Goal: Task Accomplishment & Management: Complete application form

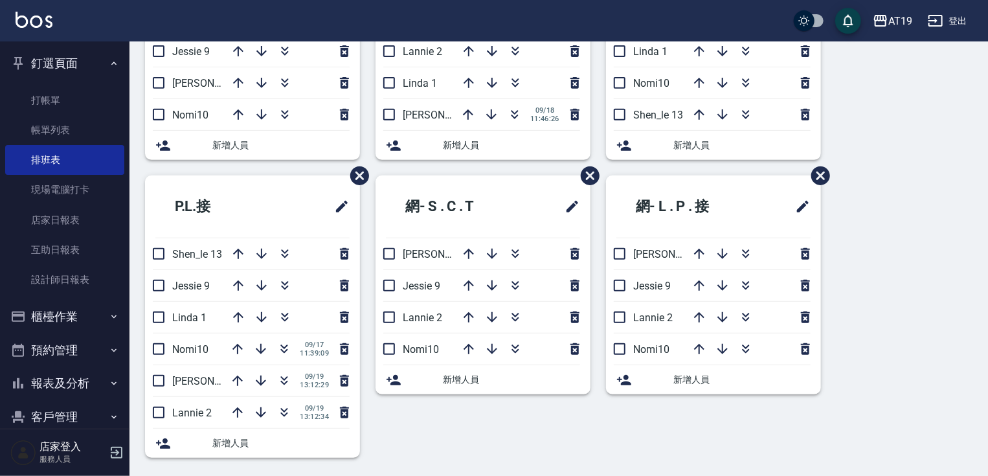
click at [56, 65] on button "釘選頁面" at bounding box center [64, 64] width 119 height 34
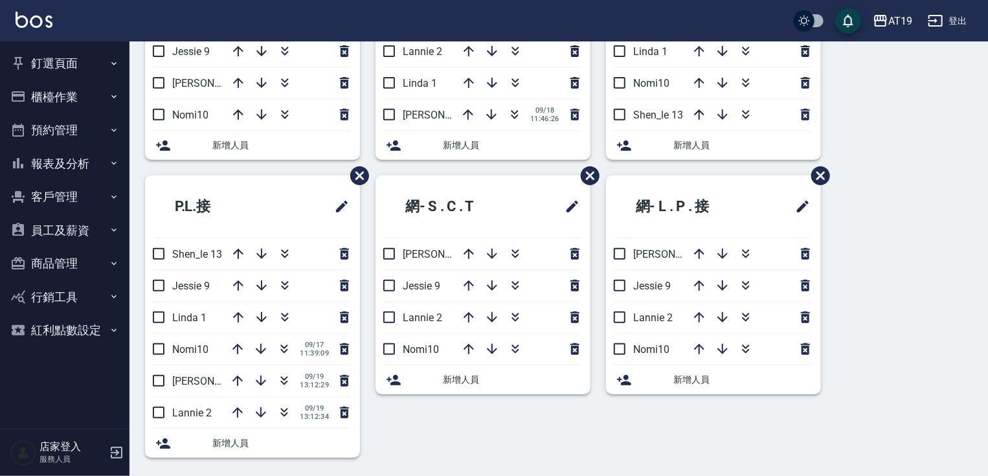
click at [63, 100] on button "櫃檯作業" at bounding box center [64, 97] width 119 height 34
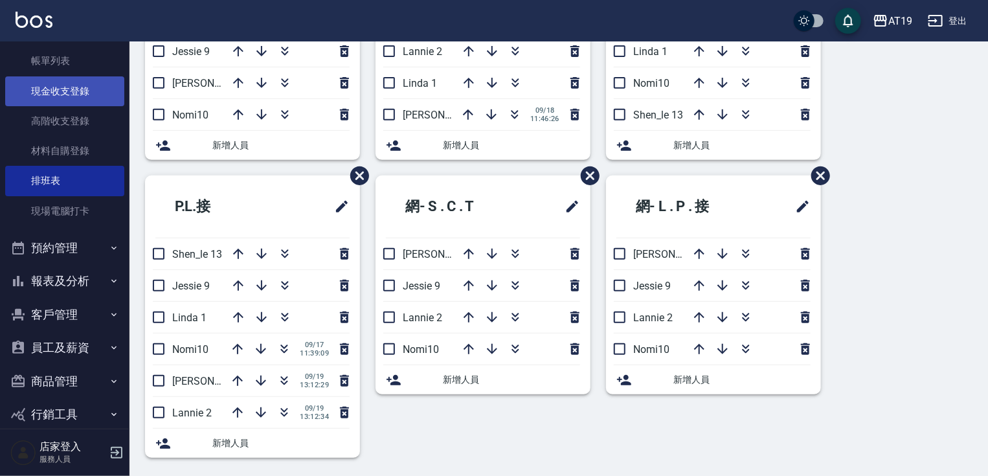
scroll to position [104, 0]
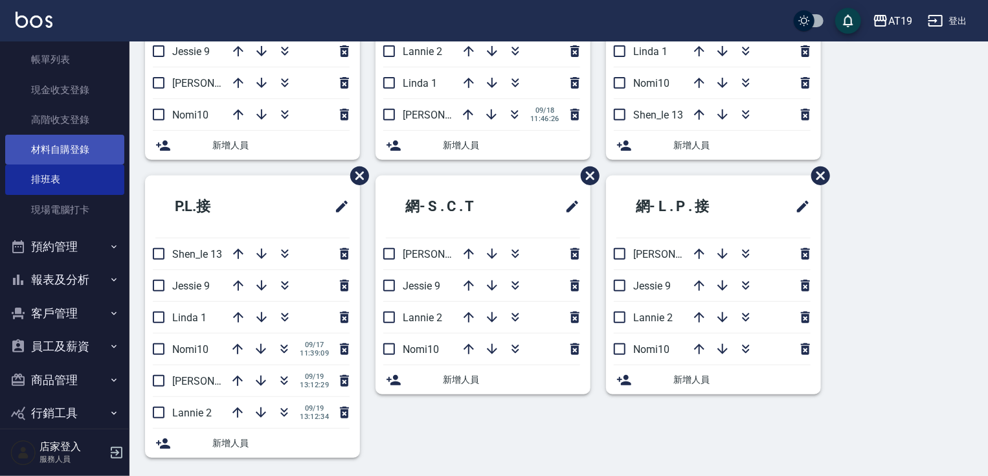
click at [64, 152] on link "材料自購登錄" at bounding box center [64, 150] width 119 height 30
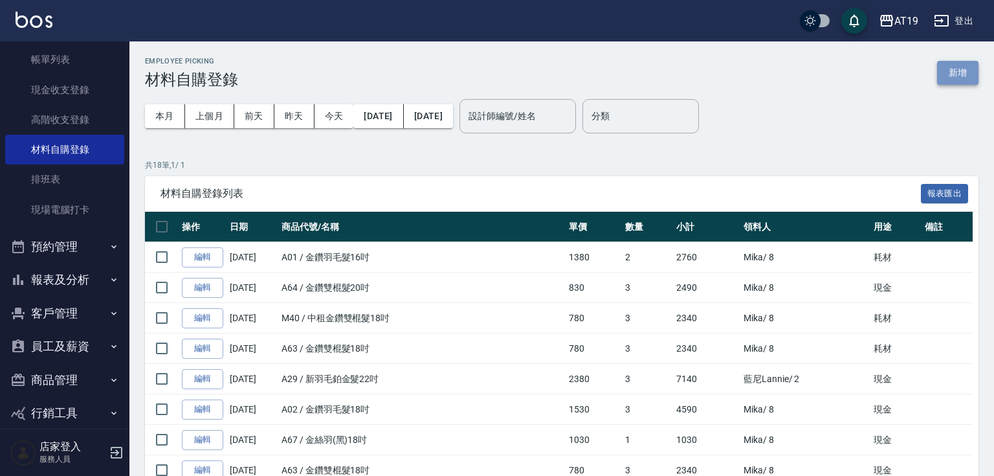
click at [954, 69] on button "新增" at bounding box center [958, 73] width 41 height 24
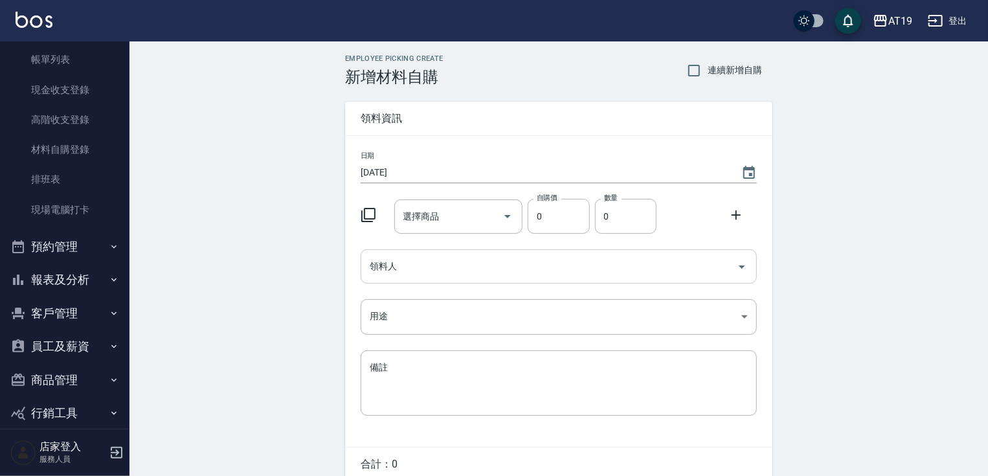
click at [416, 258] on input "領料人" at bounding box center [548, 266] width 365 height 23
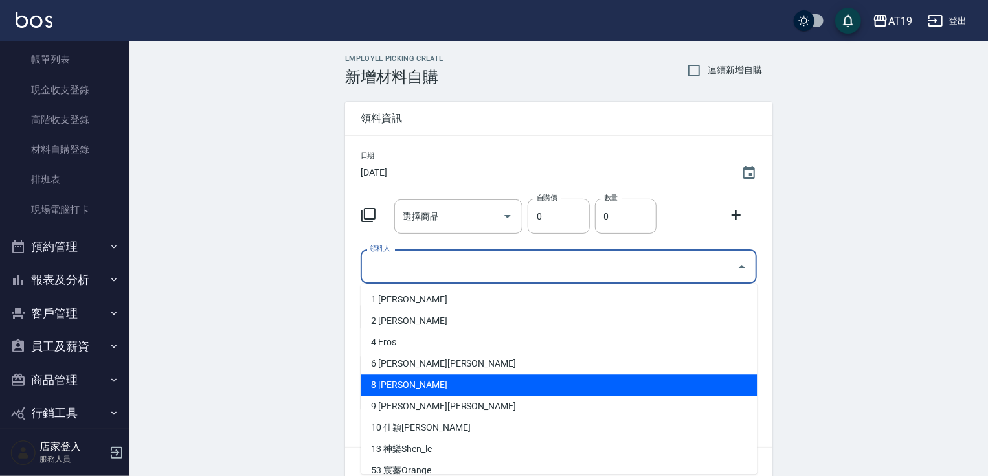
click at [434, 386] on li "8 [PERSON_NAME]" at bounding box center [559, 384] width 396 height 21
type input "Mika"
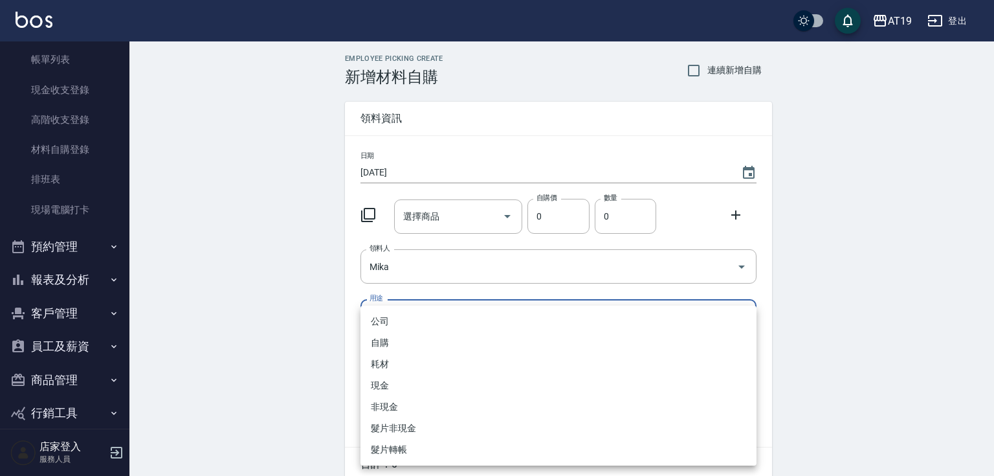
click at [409, 314] on body "AT19 登出 釘選頁面 打帳單 帳單列表 排班表 現場電腦打卡 店家日報表 互助日報表 設計師日報表 櫃檯作業 打帳單 帳單列表 現金收支登錄 高階收支登錄…" at bounding box center [497, 266] width 994 height 533
click at [396, 382] on li "現金" at bounding box center [559, 385] width 396 height 21
type input "現金"
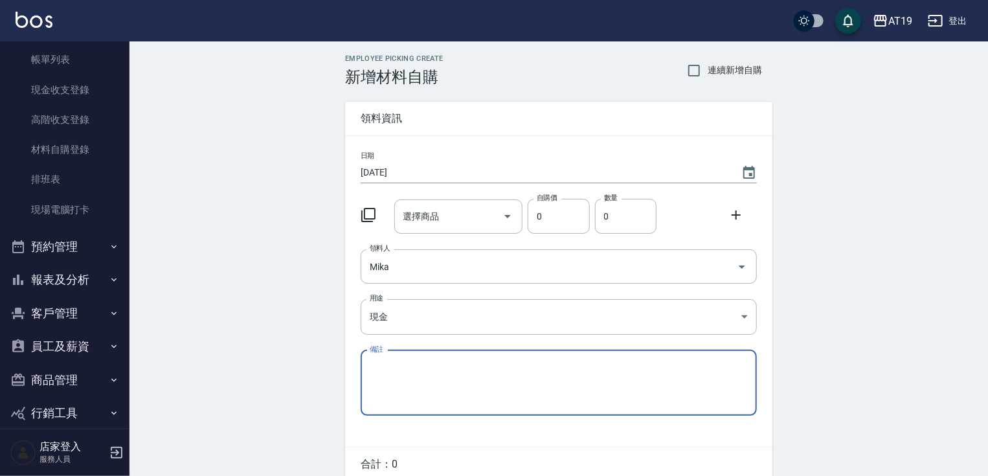
click at [426, 211] on div "選擇商品 選擇商品" at bounding box center [458, 216] width 129 height 34
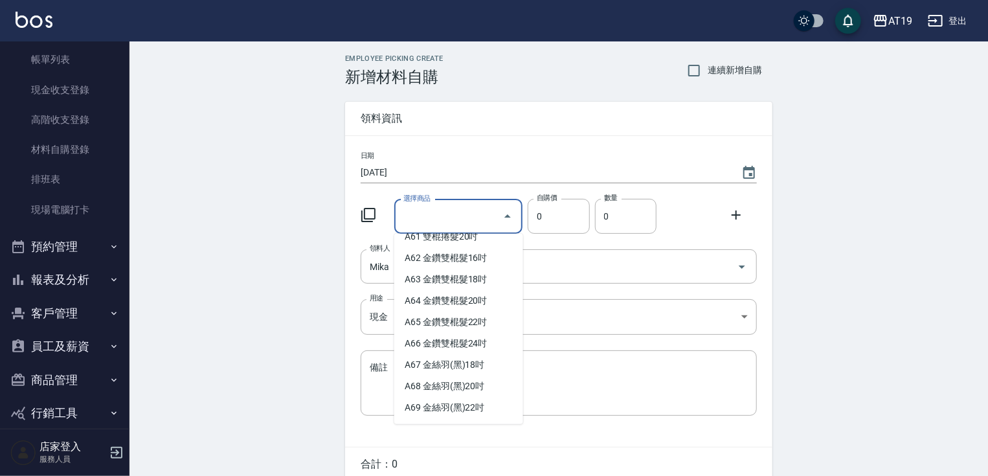
scroll to position [932, 0]
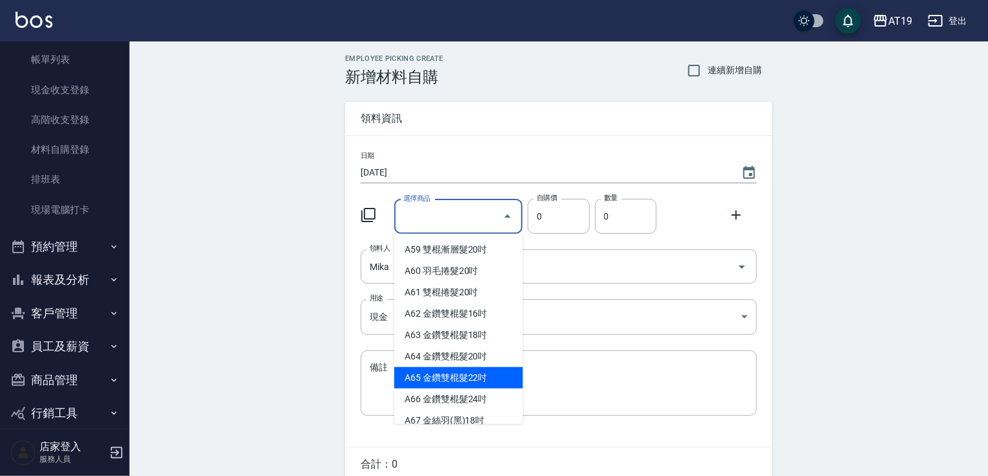
click at [474, 388] on li "A65 金鑽雙棍髮22吋" at bounding box center [458, 377] width 129 height 21
type input "金鑽雙棍髮22吋"
type input "930"
type input "1"
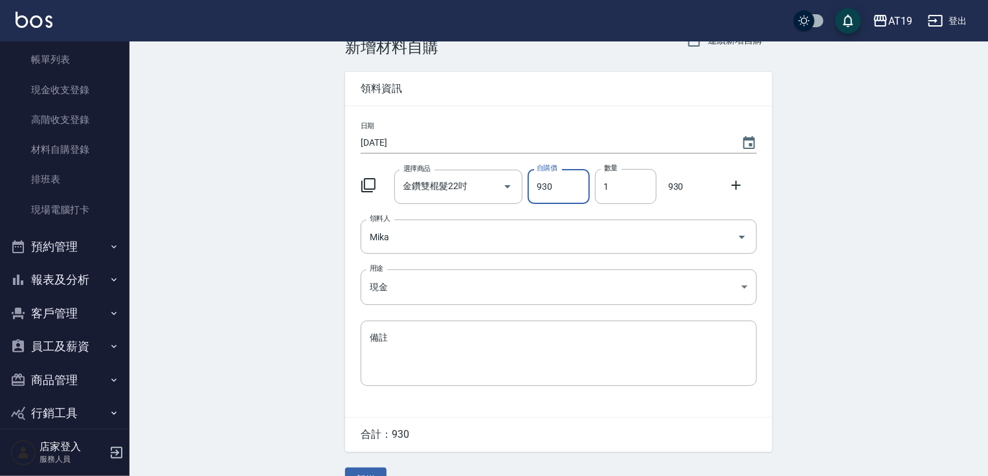
scroll to position [58, 0]
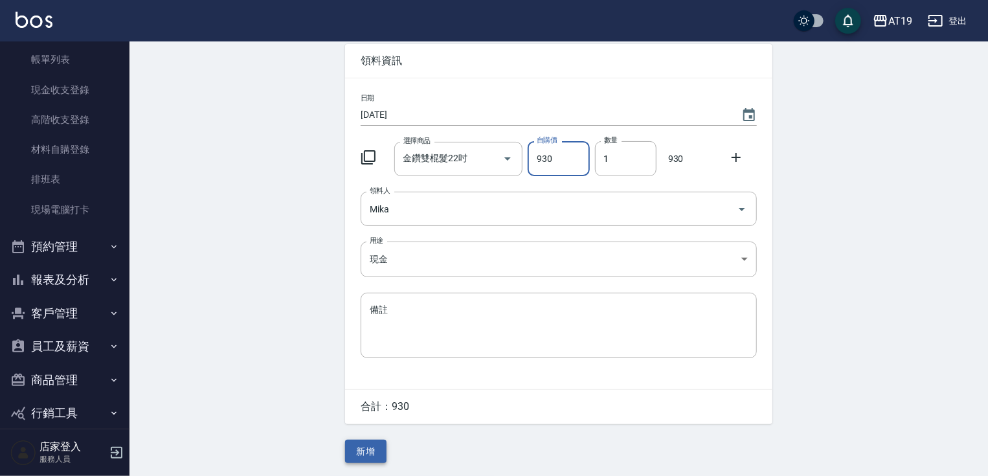
click at [363, 456] on button "新增" at bounding box center [365, 452] width 41 height 24
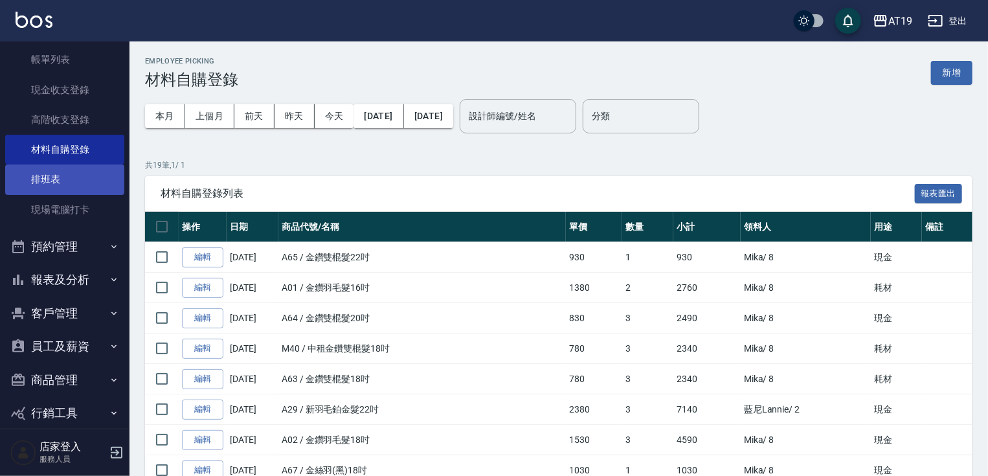
scroll to position [52, 0]
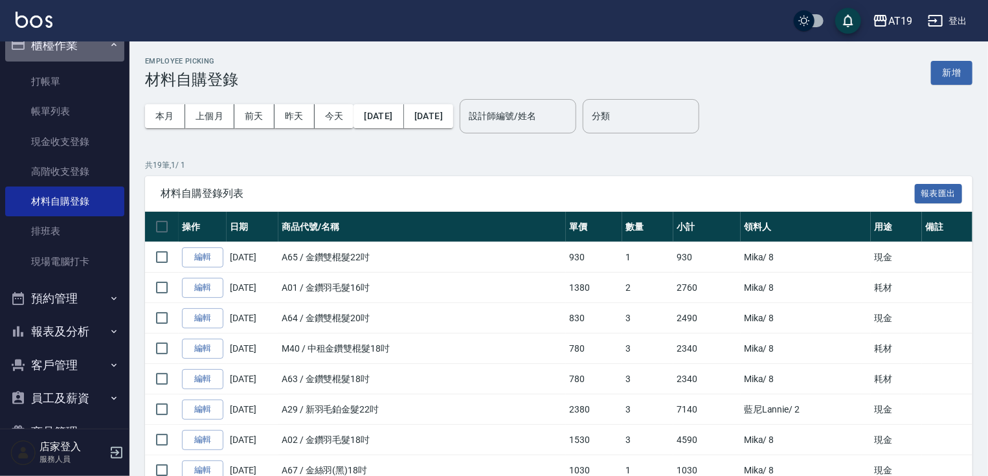
click at [93, 44] on button "櫃檯作業" at bounding box center [64, 45] width 119 height 34
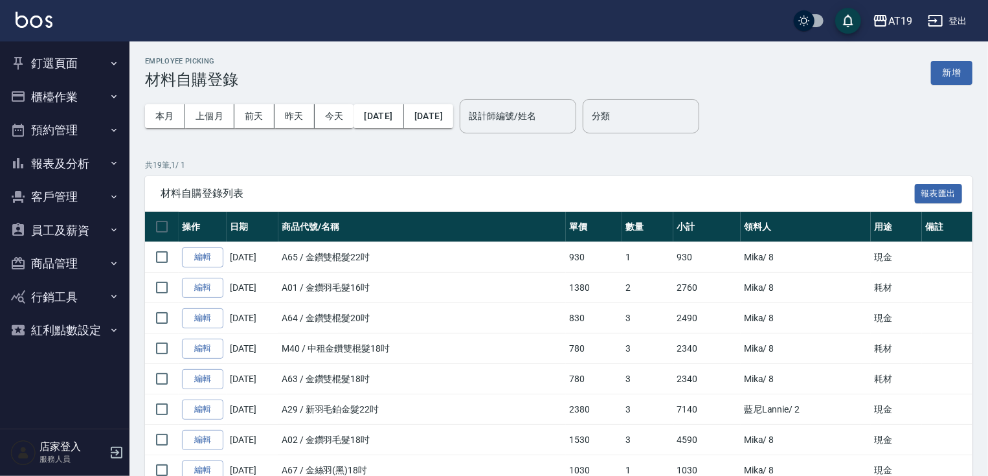
scroll to position [0, 0]
click at [54, 65] on button "釘選頁面" at bounding box center [64, 64] width 119 height 34
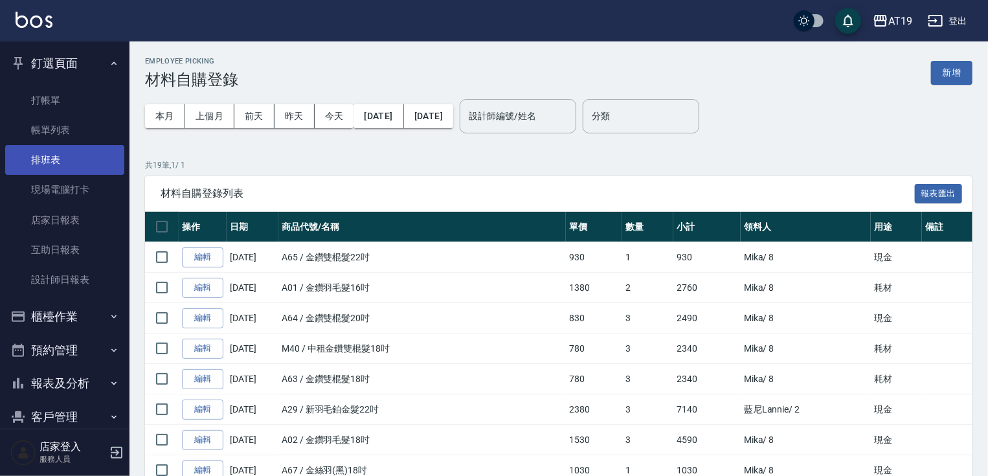
click at [55, 157] on link "排班表" at bounding box center [64, 160] width 119 height 30
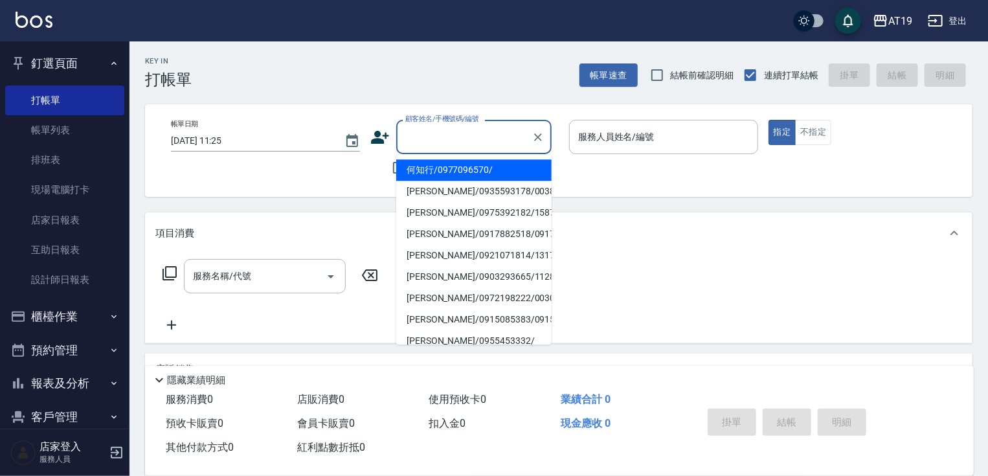
drag, startPoint x: 445, startPoint y: 129, endPoint x: 468, endPoint y: 91, distance: 44.4
click at [447, 129] on input "顧客姓名/手機號碼/編號" at bounding box center [464, 137] width 124 height 23
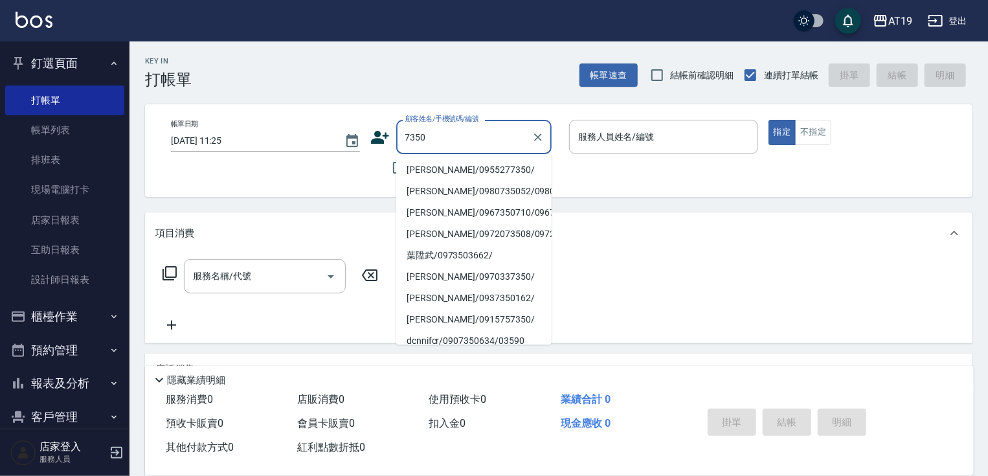
type input "[PERSON_NAME]/0955277350/"
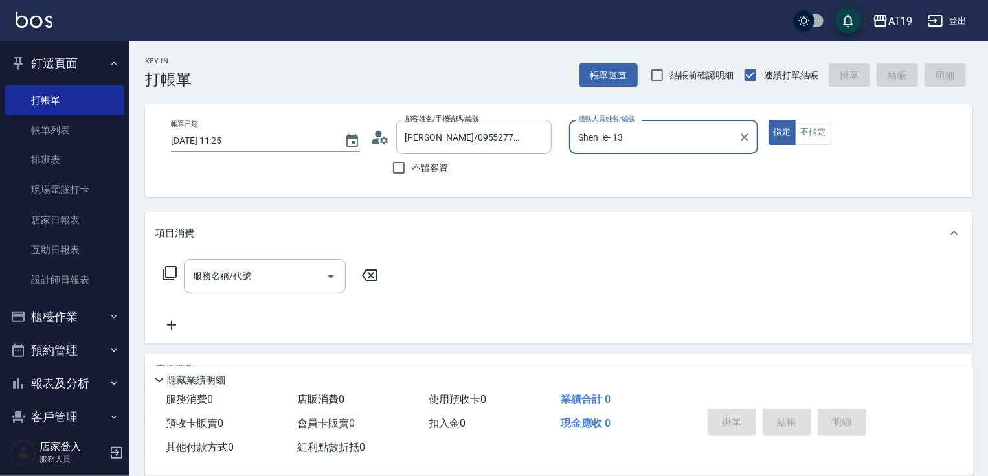
type input "Shen_le- 13"
click at [769, 120] on button "指定" at bounding box center [783, 132] width 28 height 25
type button "true"
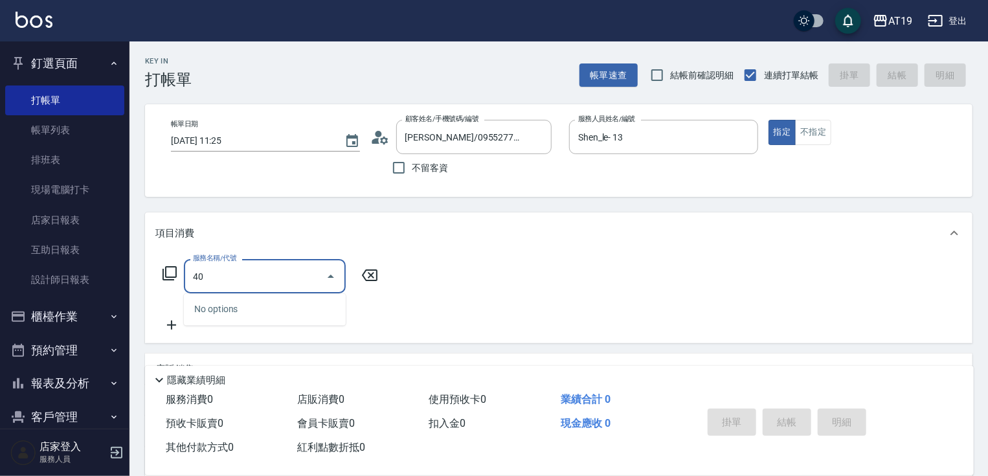
type input "401"
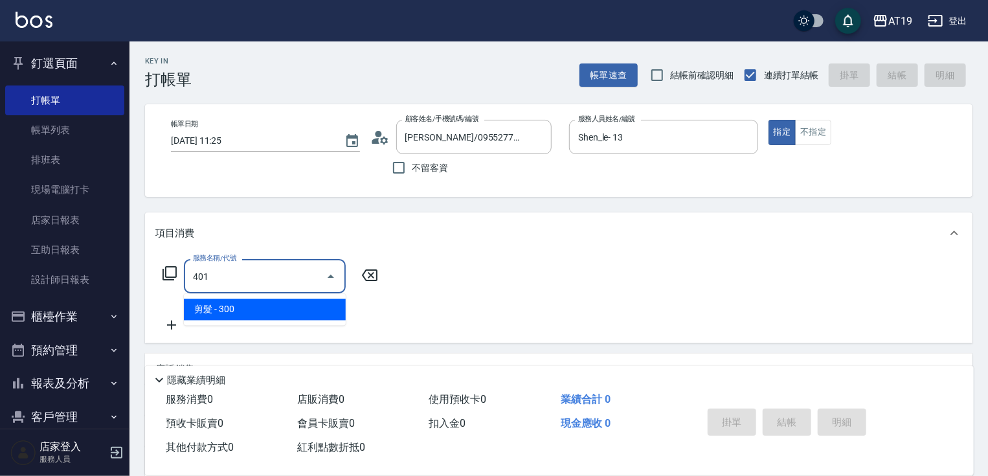
type input "30"
type input "剪髮(401)"
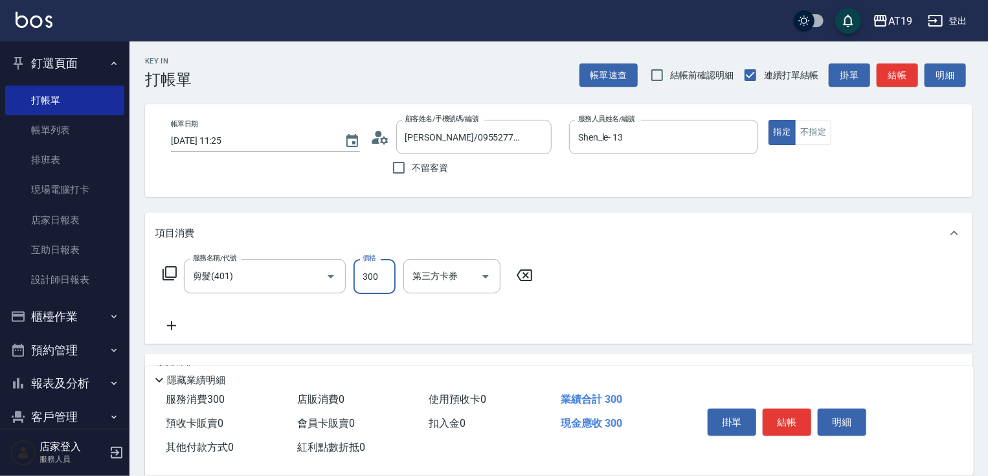
type input "0"
type input "40"
type input "400"
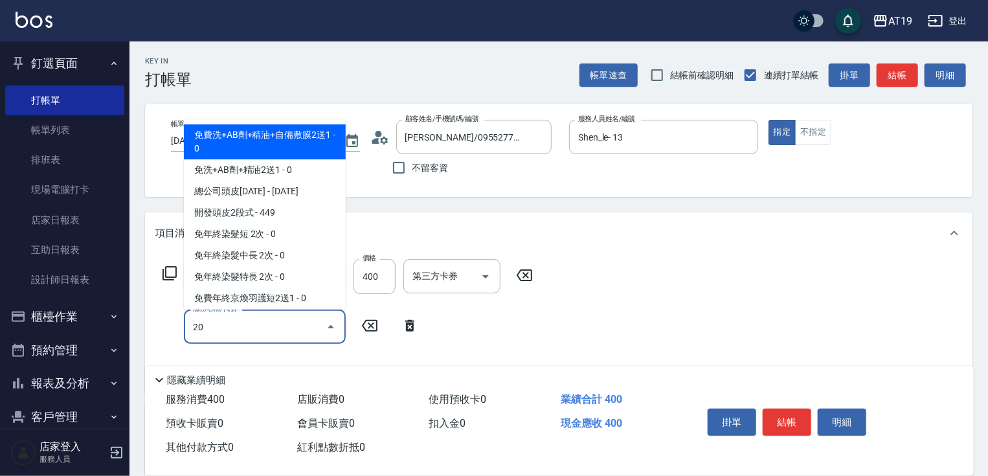
type input "201"
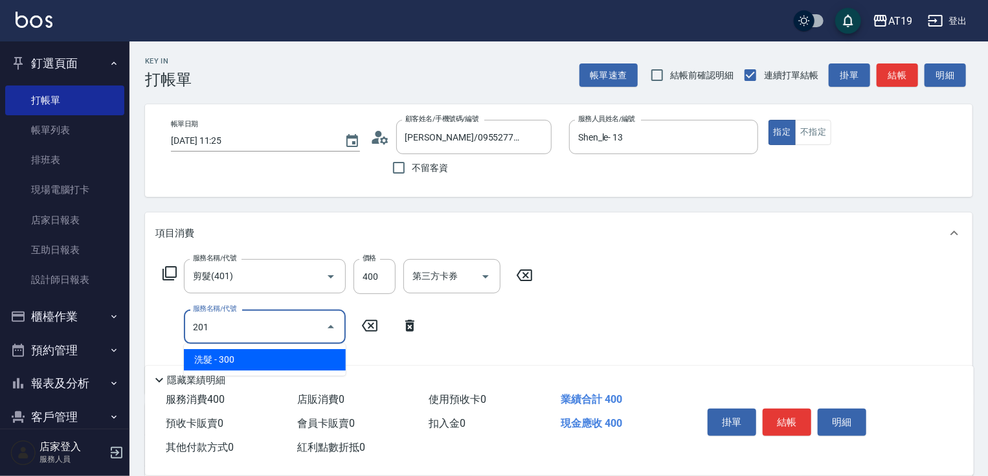
type input "70"
type input "洗髮(201)"
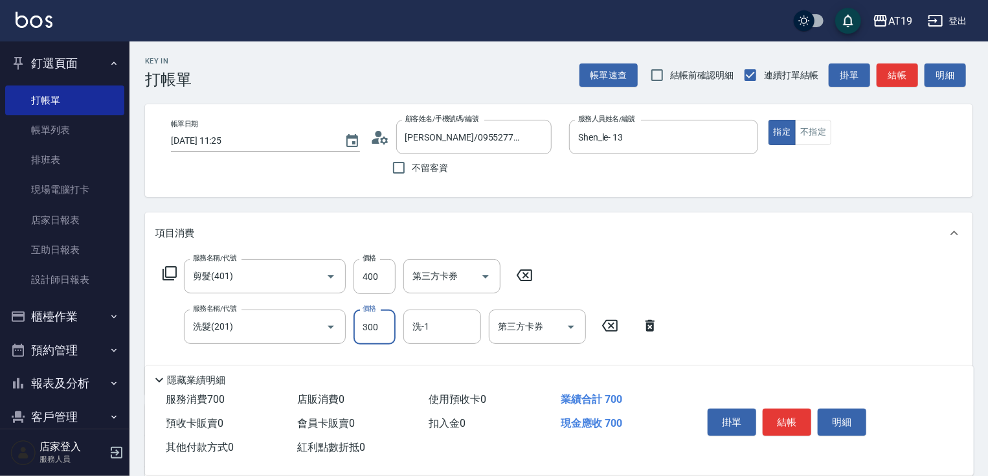
type input "1"
type input "40"
type input "11"
type input "50"
type input "114"
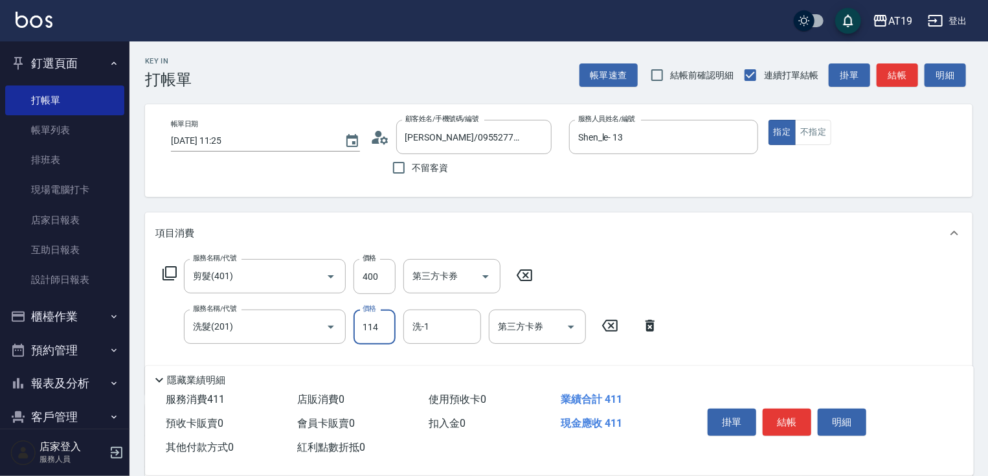
type input "150"
type input "1144"
type input "50"
type input "114"
type input "40"
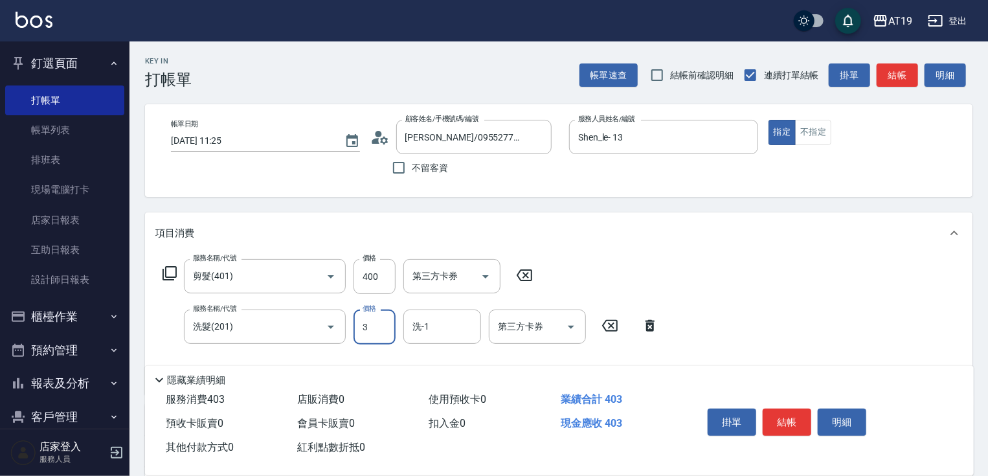
type input "30"
type input "70"
type input "300"
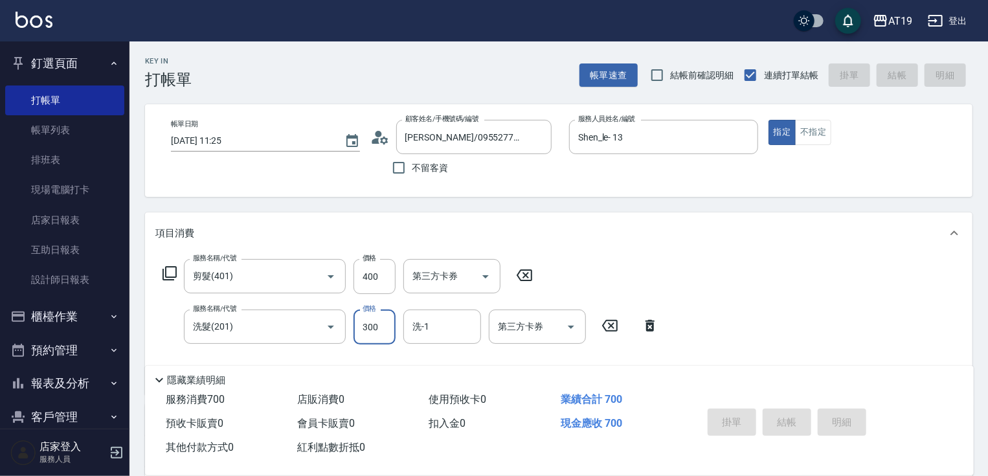
type input "2025/09/19 14:51"
type input "0"
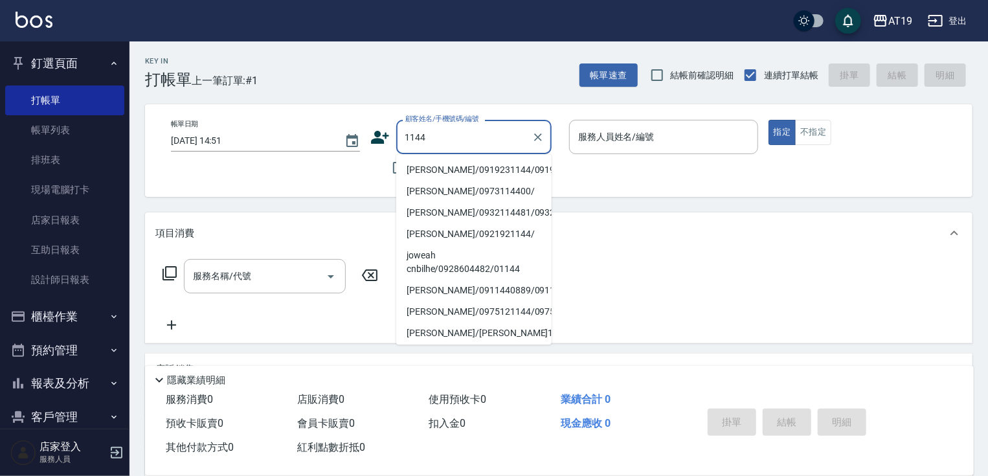
type input "張薇珊/0919231144/0919231144"
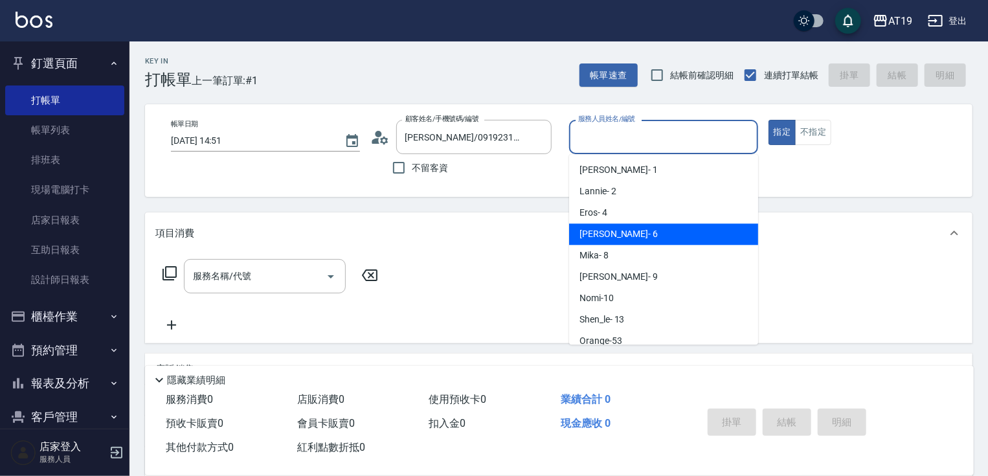
type input "Julie- 6"
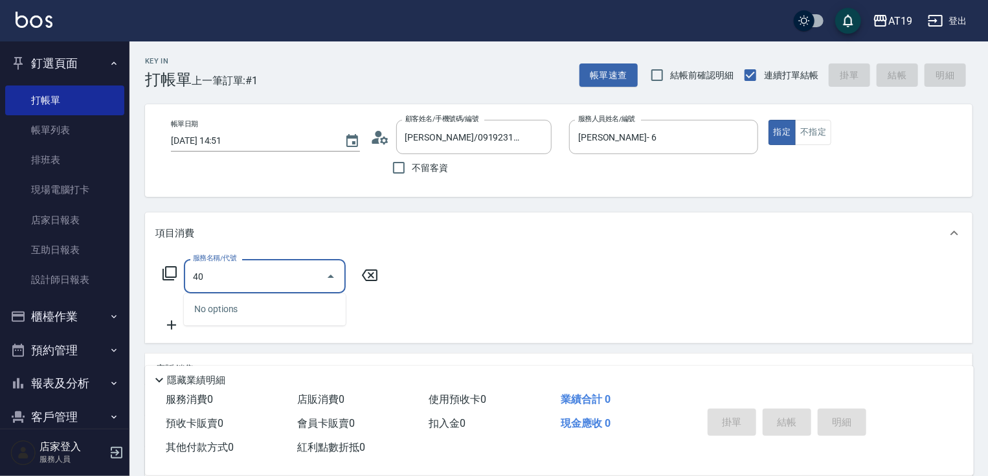
type input "401"
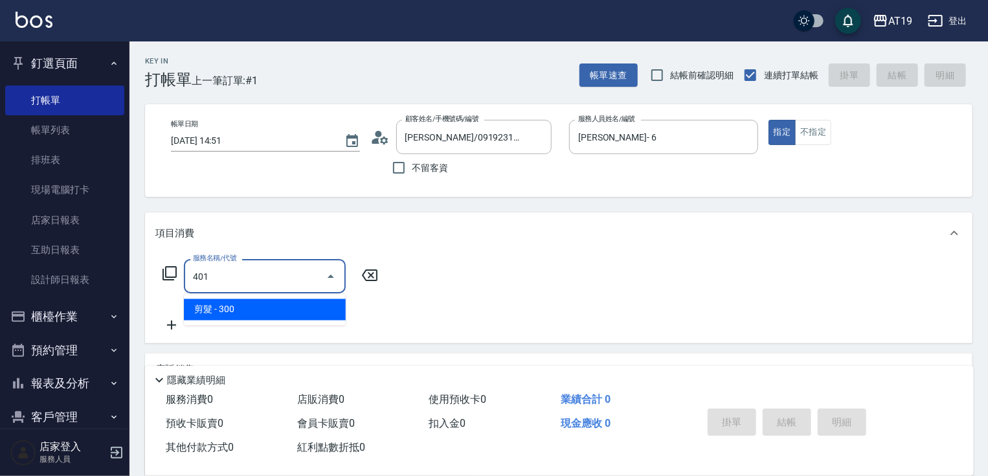
type input "30"
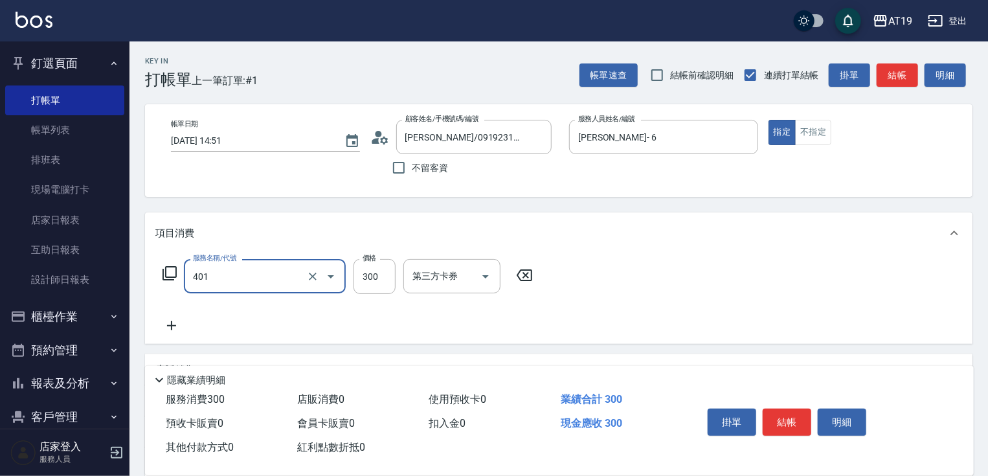
type input "剪髮(401)"
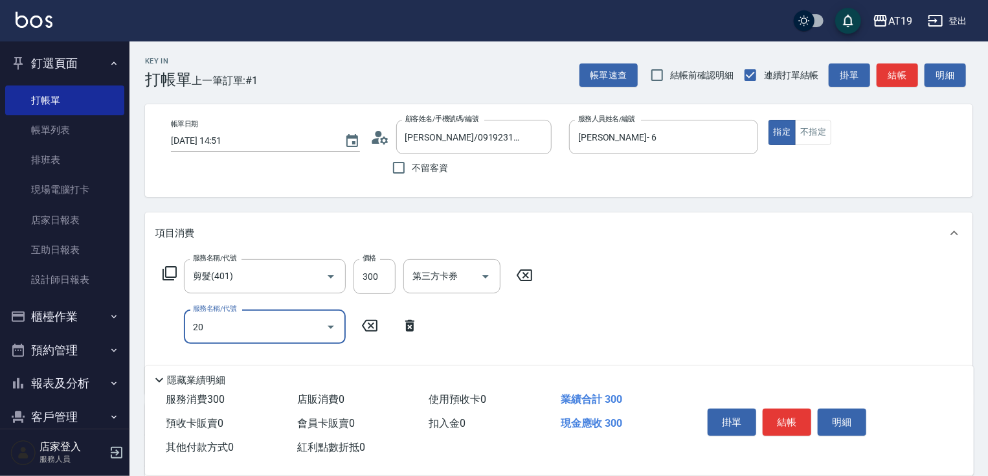
type input "201"
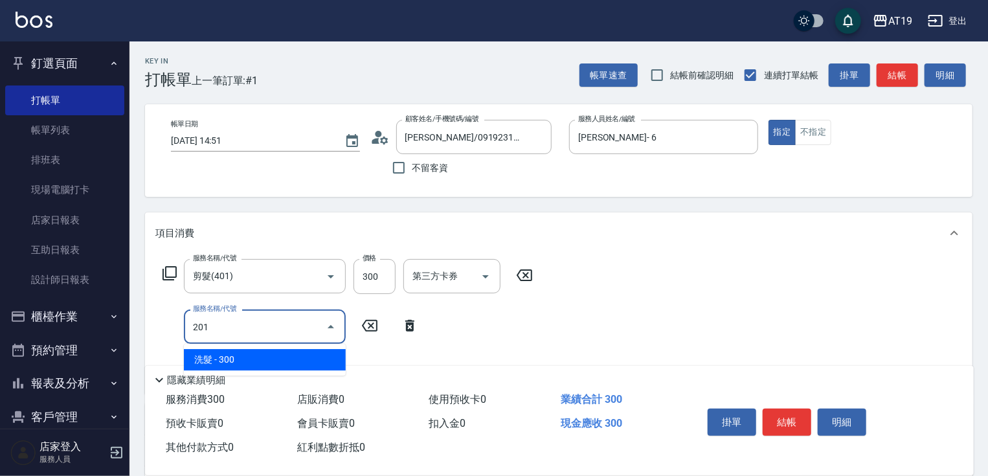
type input "60"
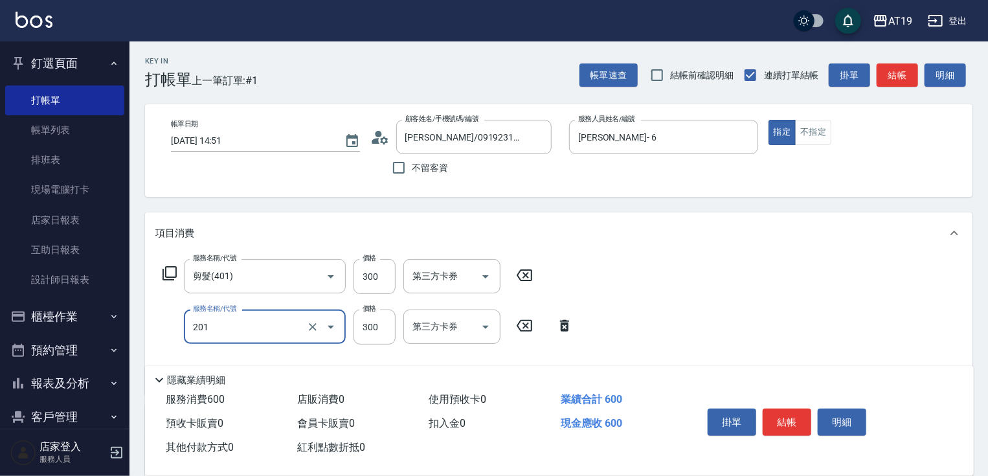
type input "洗髮(201)"
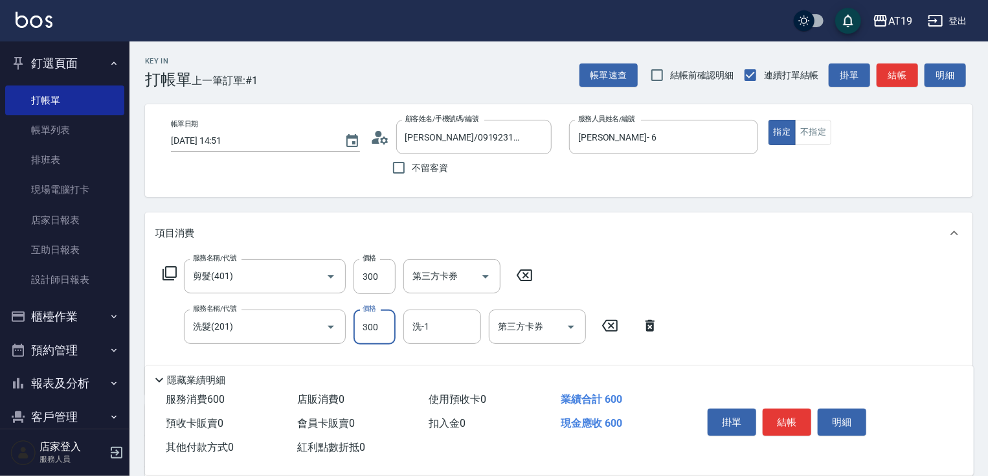
click at [378, 140] on icon at bounding box center [376, 141] width 8 height 6
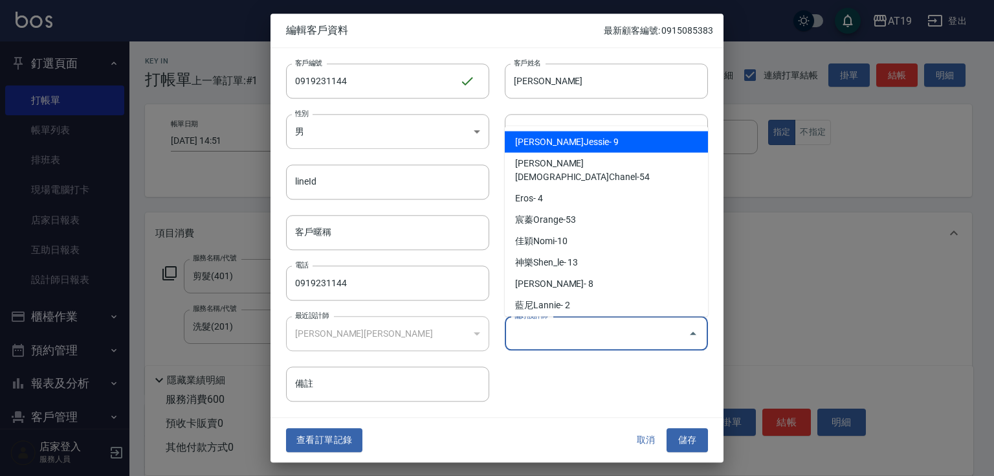
click at [566, 328] on input "偏好設計師" at bounding box center [597, 333] width 172 height 23
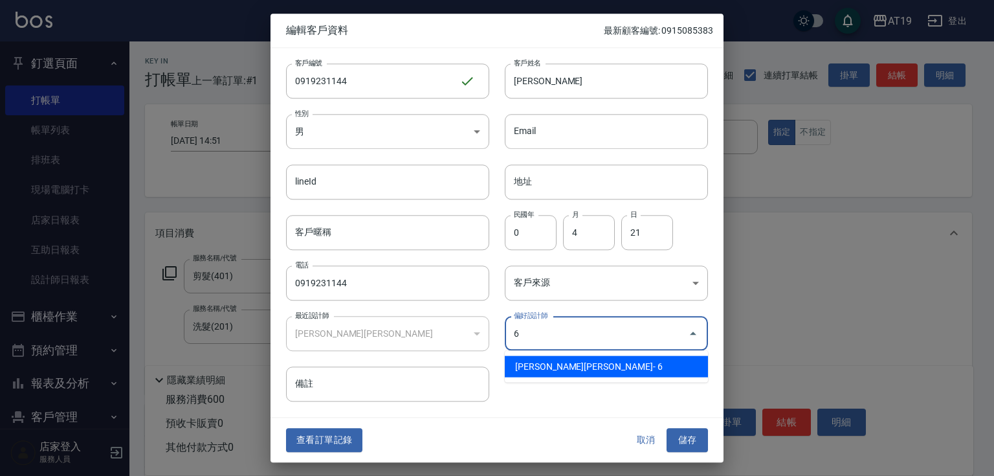
type input "朱莉Julie"
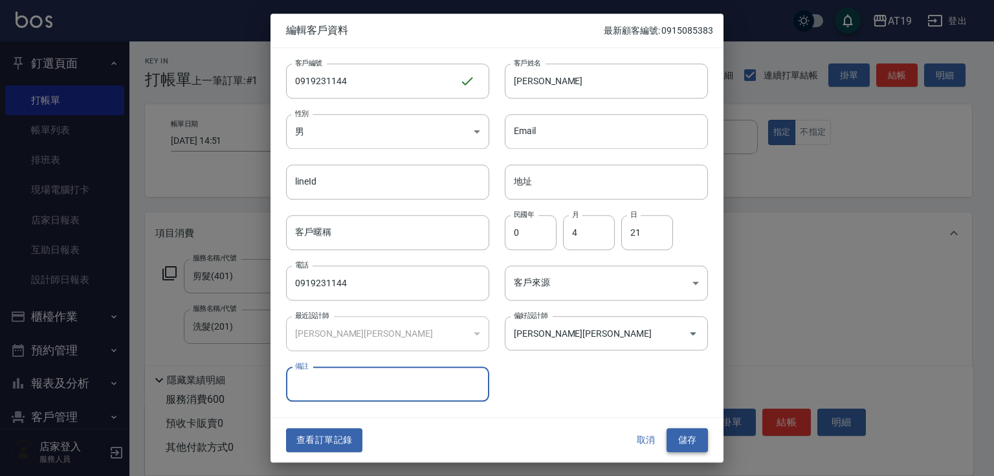
click at [676, 439] on button "儲存" at bounding box center [687, 441] width 41 height 24
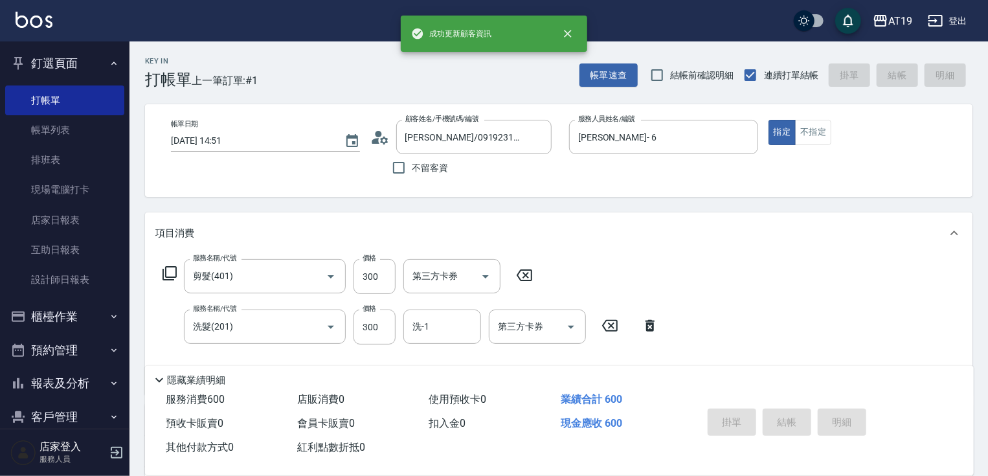
type input "0"
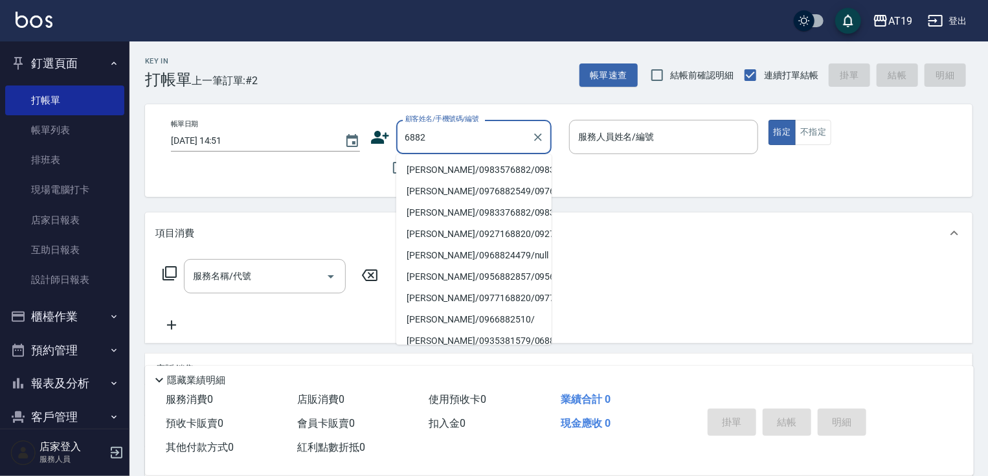
type input "張哲偉/0983576882/0983576882"
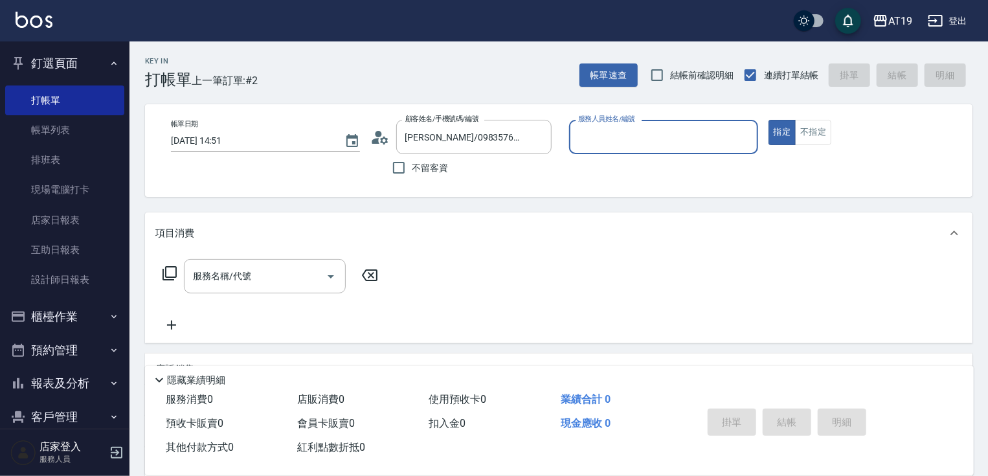
type input "Shen_le- 13"
click at [769, 120] on button "指定" at bounding box center [783, 132] width 28 height 25
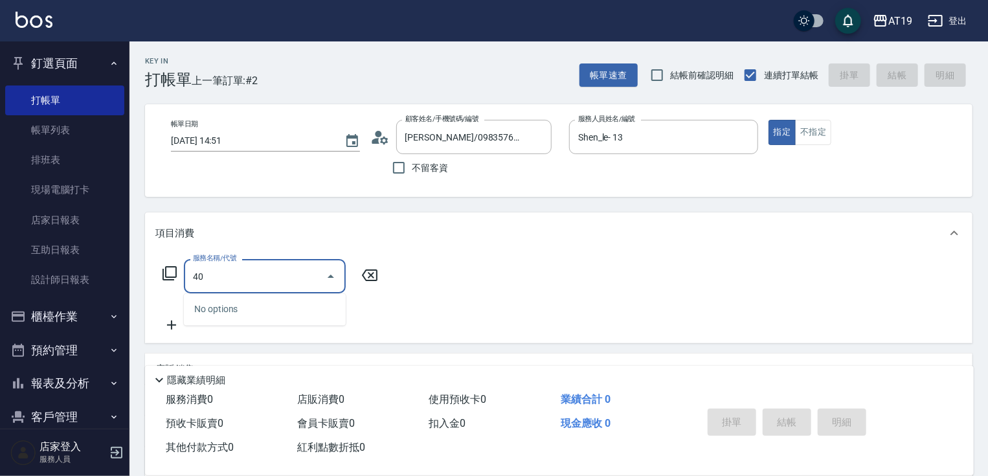
type input "401"
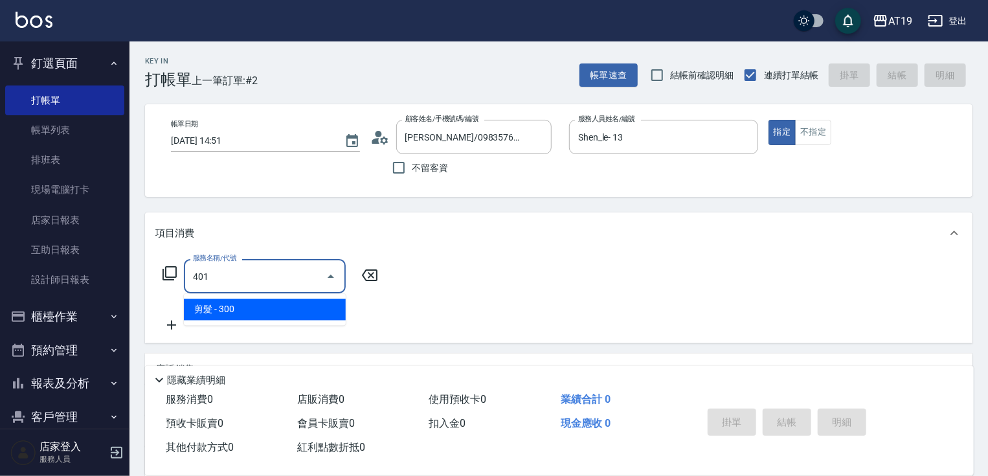
type input "30"
type input "剪髮(401)"
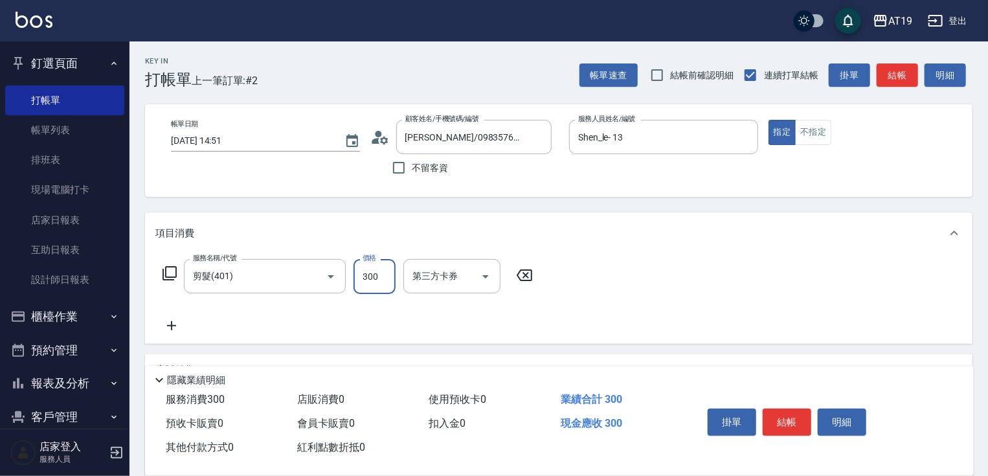
type input "0"
type input "35"
type input "30"
type input "350"
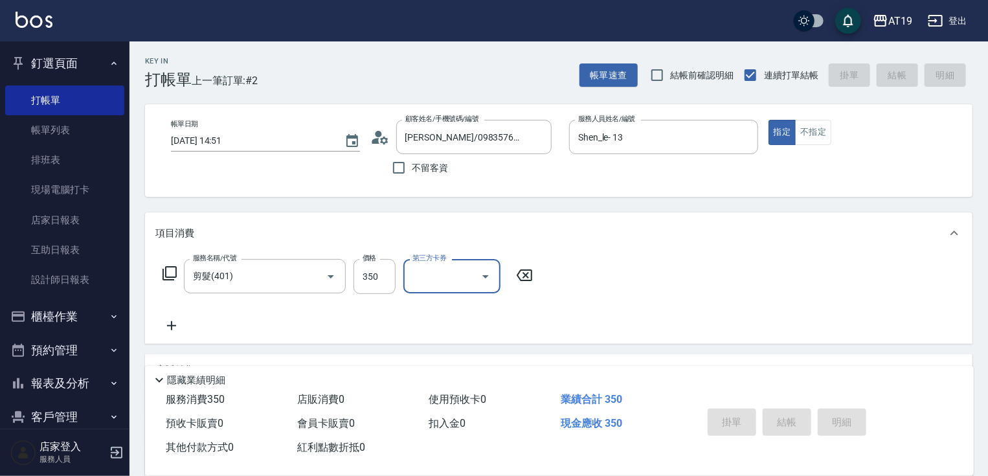
type input "2025/09/19 14:52"
type input "0"
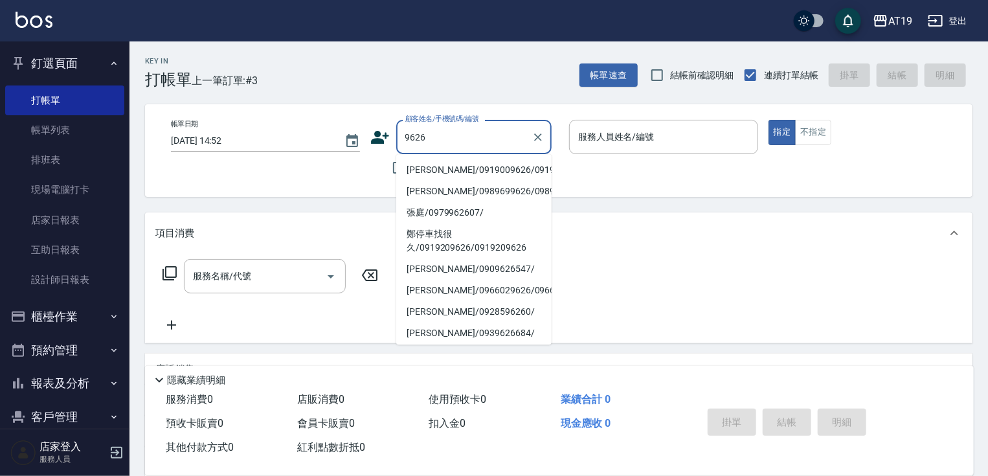
type input "邱建隆/0919009626/0919009626"
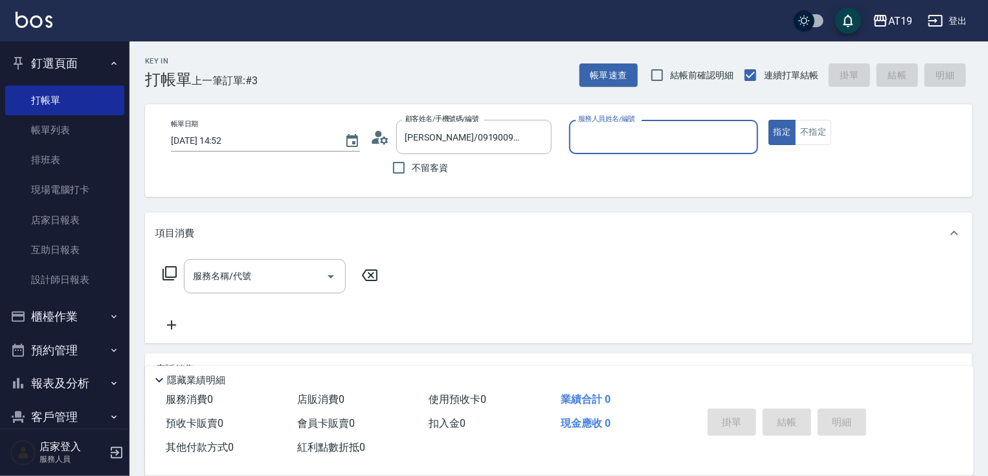
type input "Jessie- 9"
click at [769, 120] on button "指定" at bounding box center [783, 132] width 28 height 25
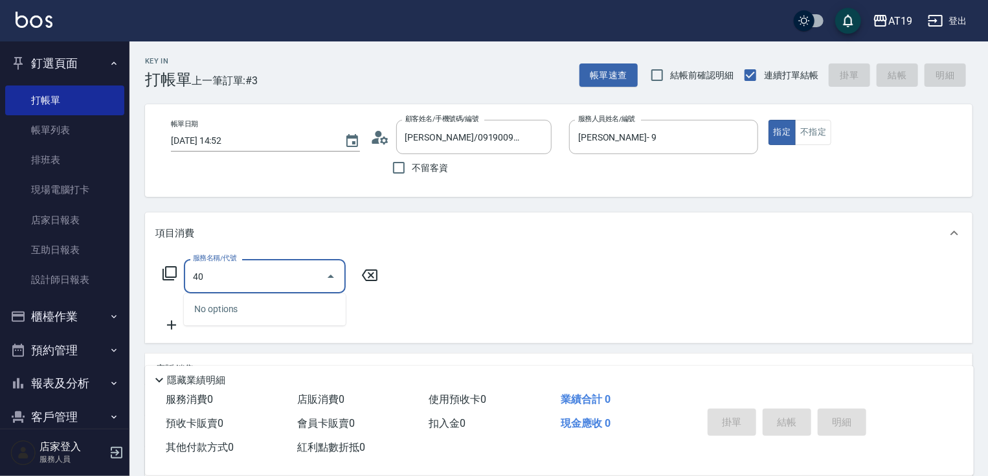
type input "401"
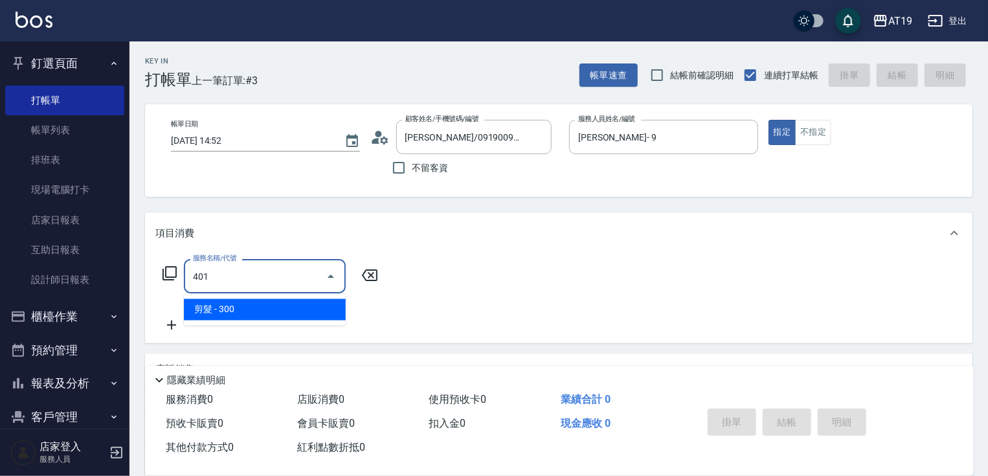
type input "30"
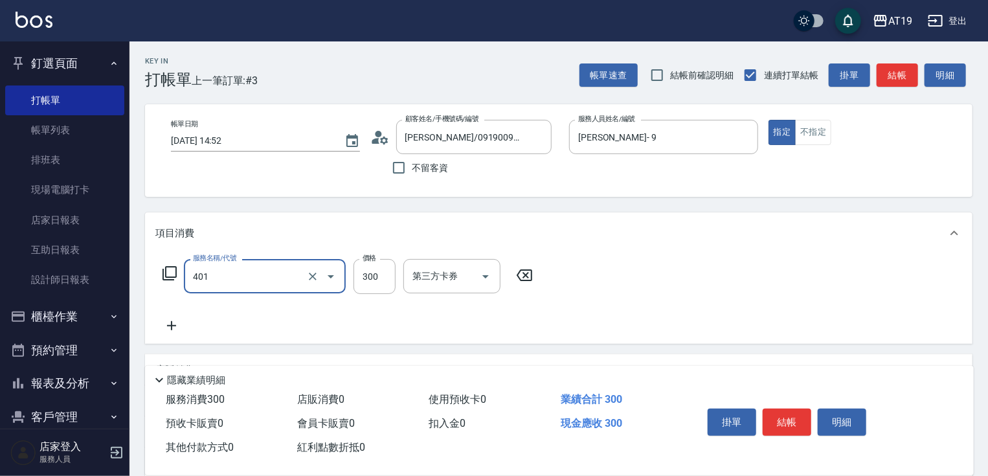
type input "剪髮(401)"
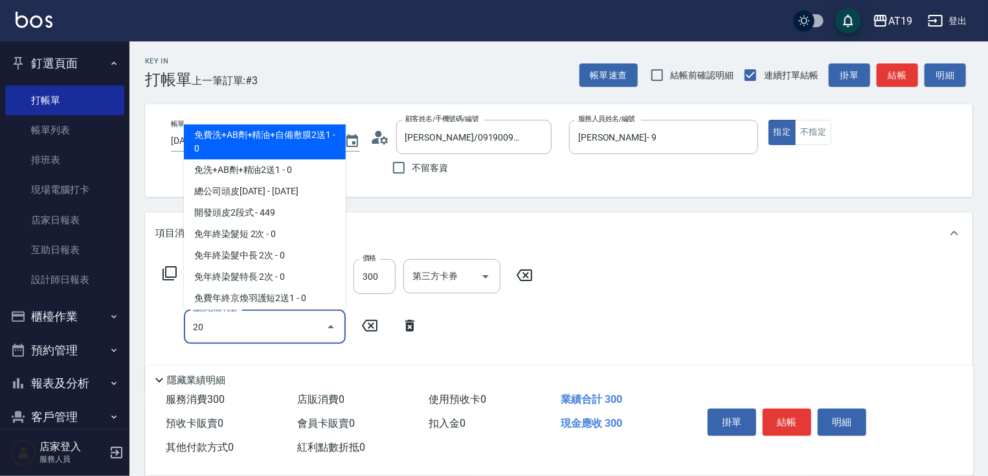
type input "201"
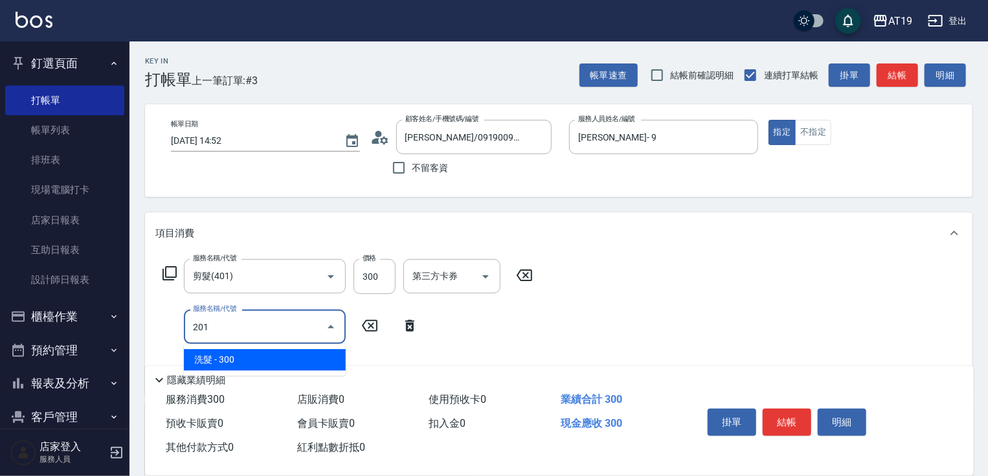
type input "60"
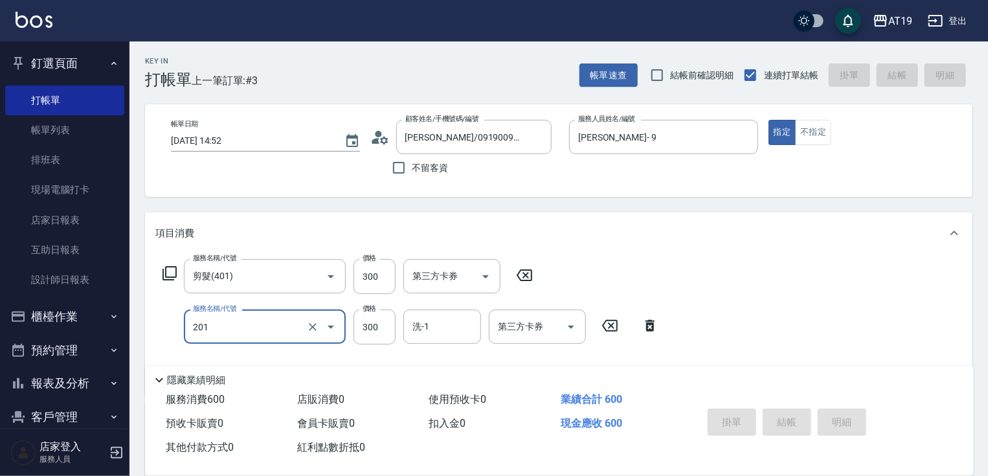
type input "0"
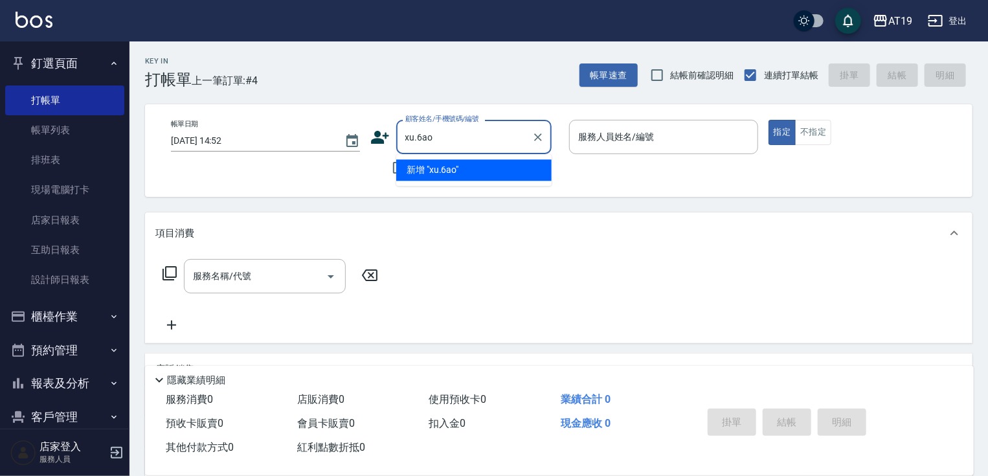
type input "xu.6ao3"
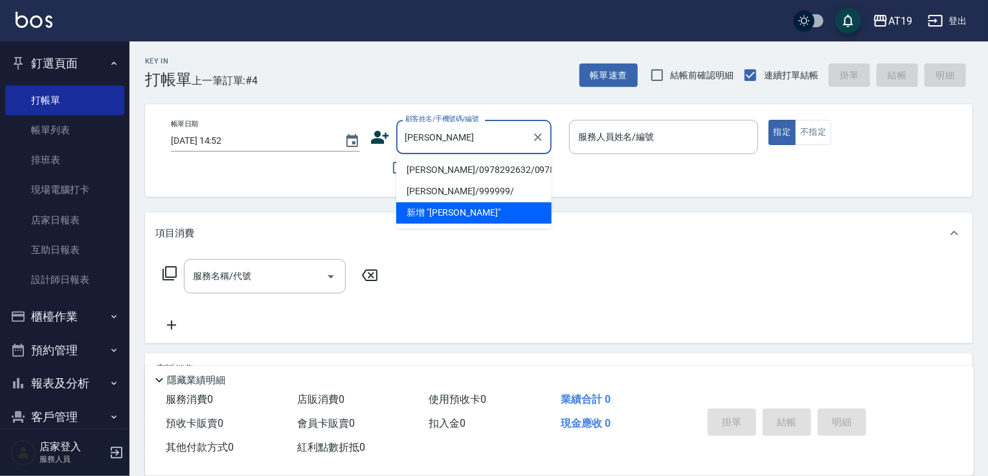
type input "劉鎂捷/0978292632/0978292632"
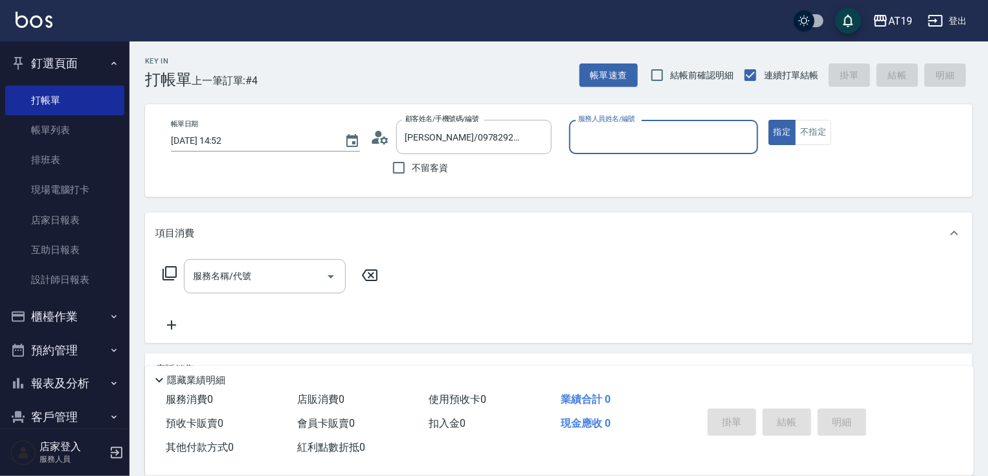
type input "Julie- 6"
click at [769, 120] on button "指定" at bounding box center [783, 132] width 28 height 25
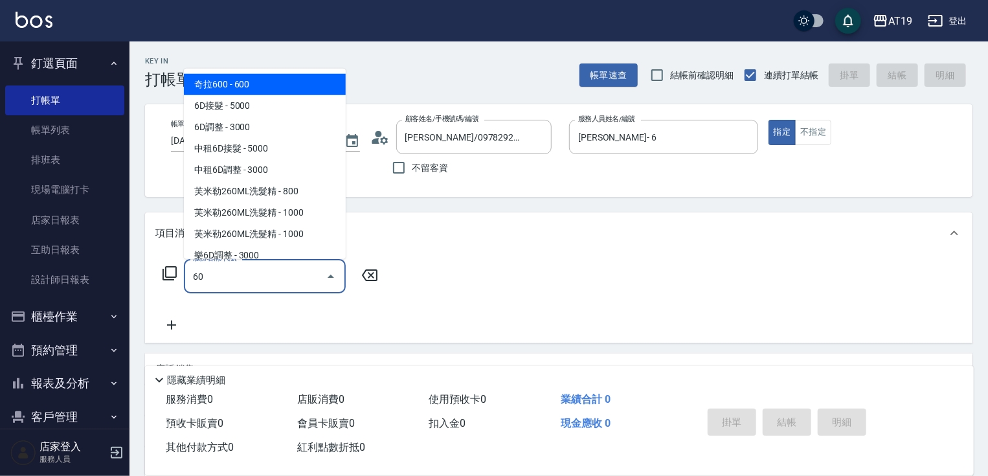
type input "601"
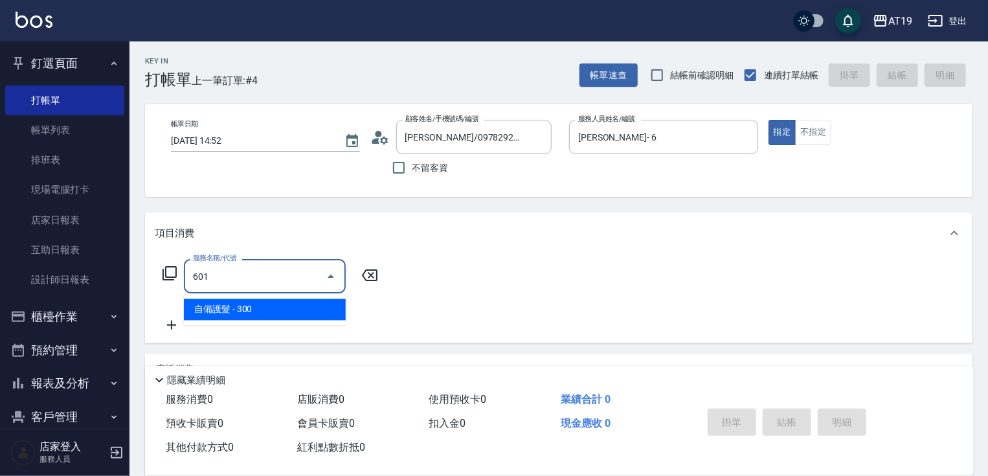
type input "30"
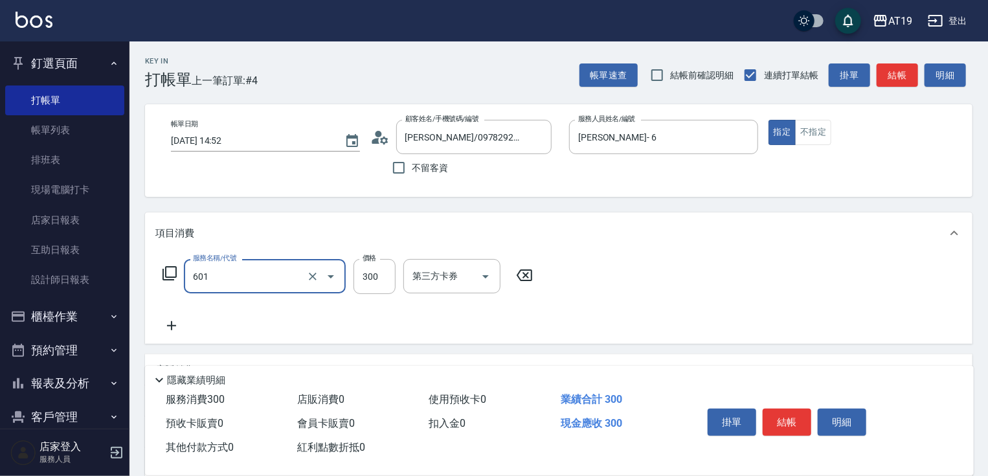
type input "自備護髮(601)"
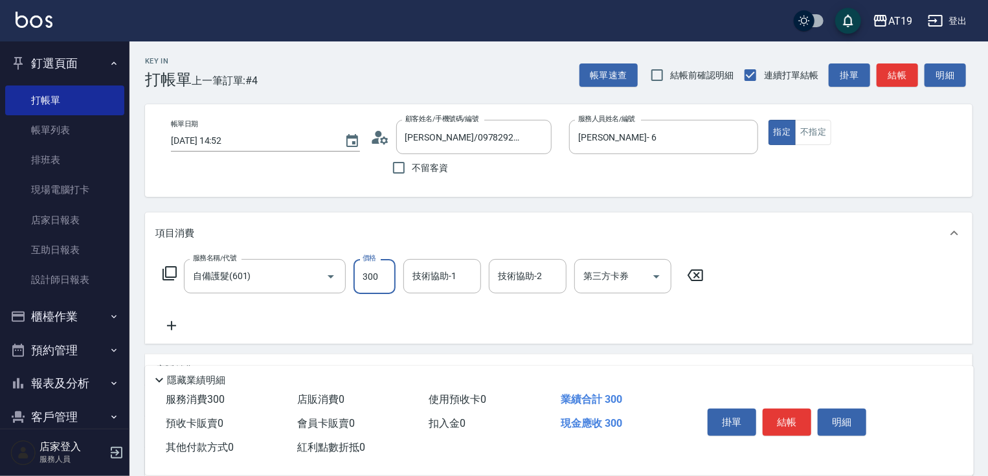
type input "0"
type input "800"
type input "80"
type input "800"
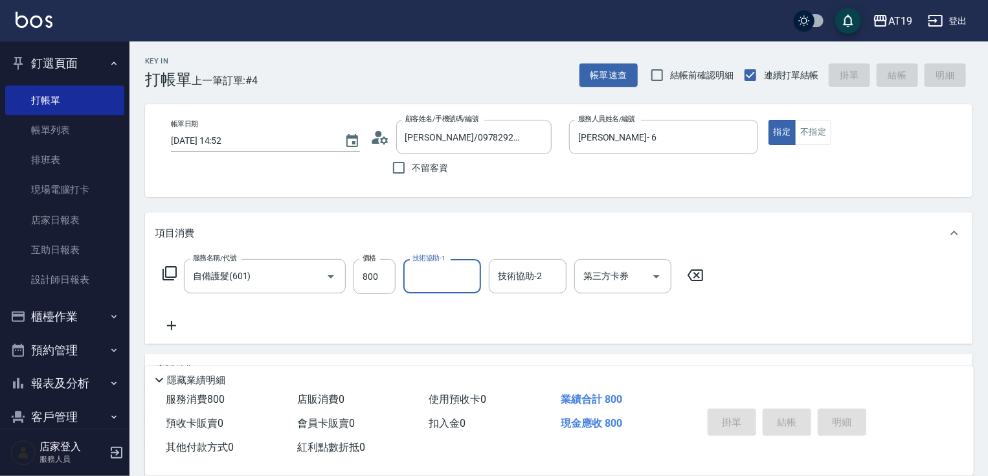
type input "0"
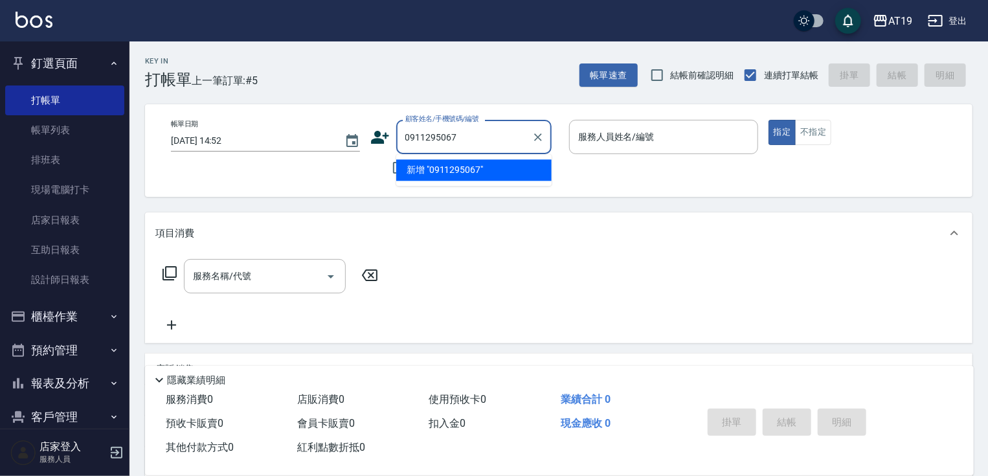
type input "0911295067"
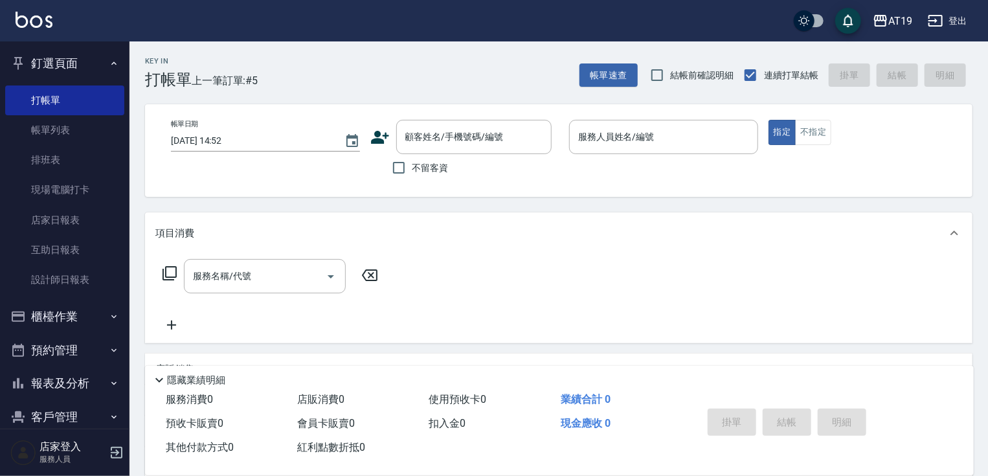
click at [379, 137] on icon at bounding box center [379, 137] width 19 height 19
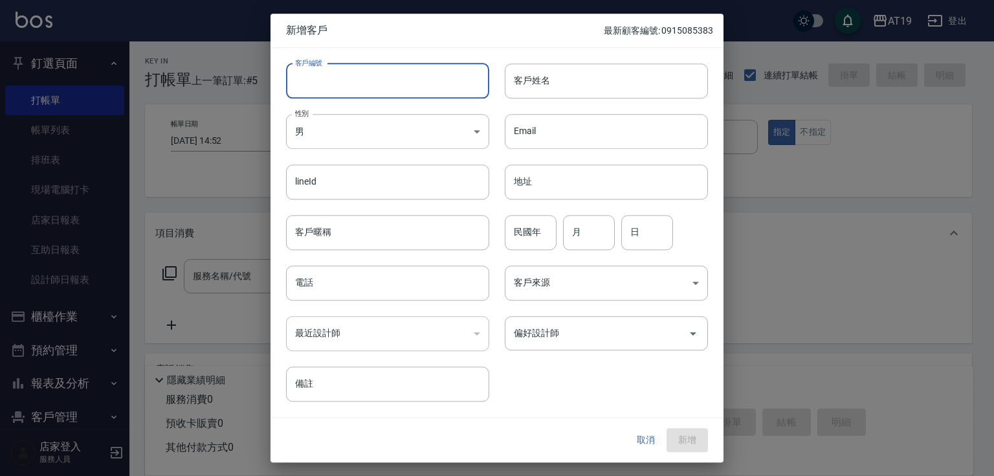
click at [408, 84] on input "客戶編號" at bounding box center [387, 80] width 203 height 35
paste input "0911295067"
type input "0911295067"
click at [378, 288] on input "電話" at bounding box center [387, 282] width 203 height 35
paste input "0911295067"
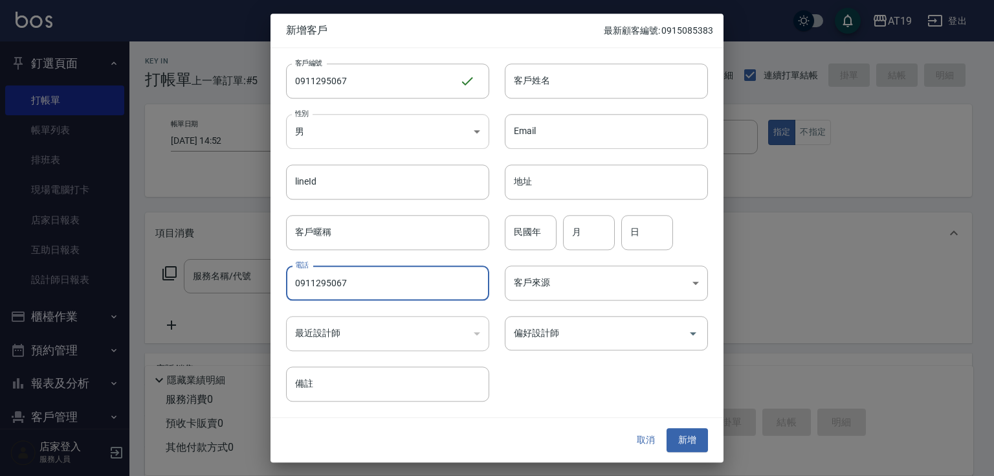
type input "0911295067"
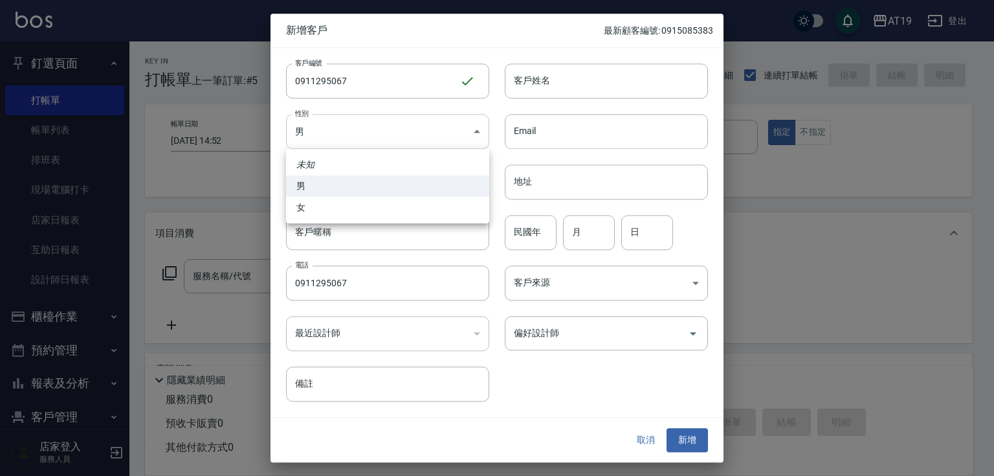
click at [353, 139] on body "AT19 登出 釘選頁面 打帳單 帳單列表 排班表 現場電腦打卡 店家日報表 互助日報表 設計師日報表 櫃檯作業 打帳單 帳單列表 現金收支登錄 高階收支登錄…" at bounding box center [497, 331] width 994 height 663
click at [350, 207] on li "女" at bounding box center [387, 207] width 203 height 21
type input "FEMALE"
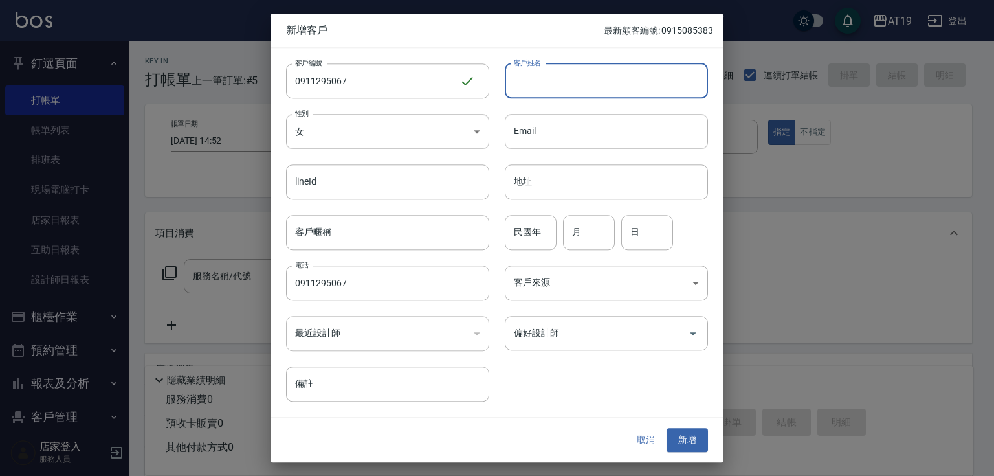
click at [510, 81] on input "客戶姓名" at bounding box center [606, 80] width 203 height 35
type input "ㄇ"
type input "narti"
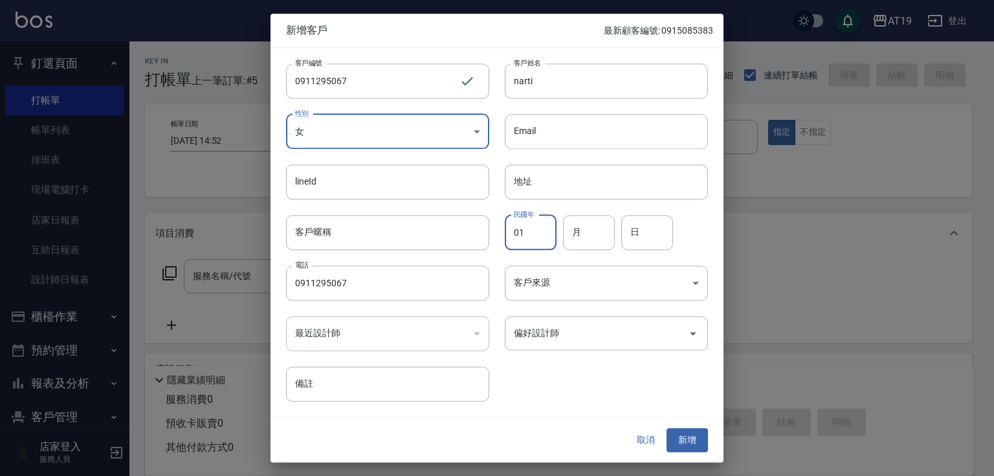
type input "01"
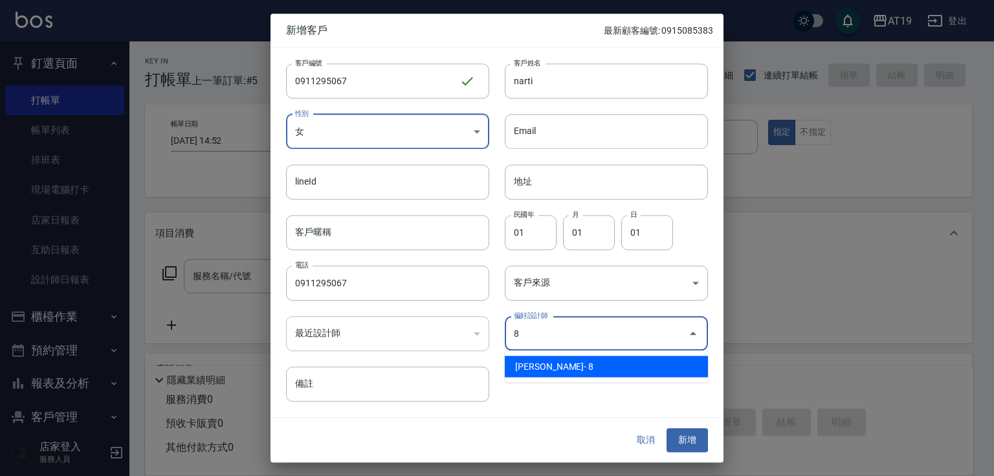
type input "Mika"
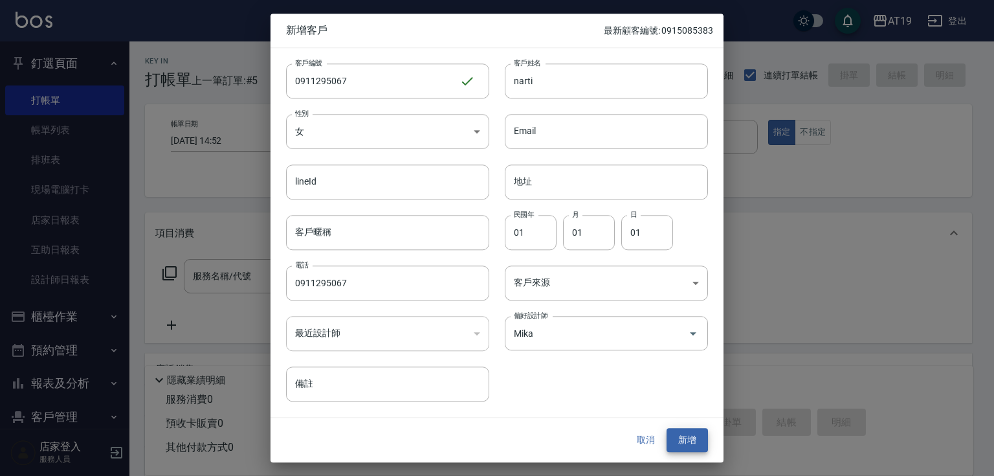
click at [667, 429] on button "新增" at bounding box center [687, 441] width 41 height 24
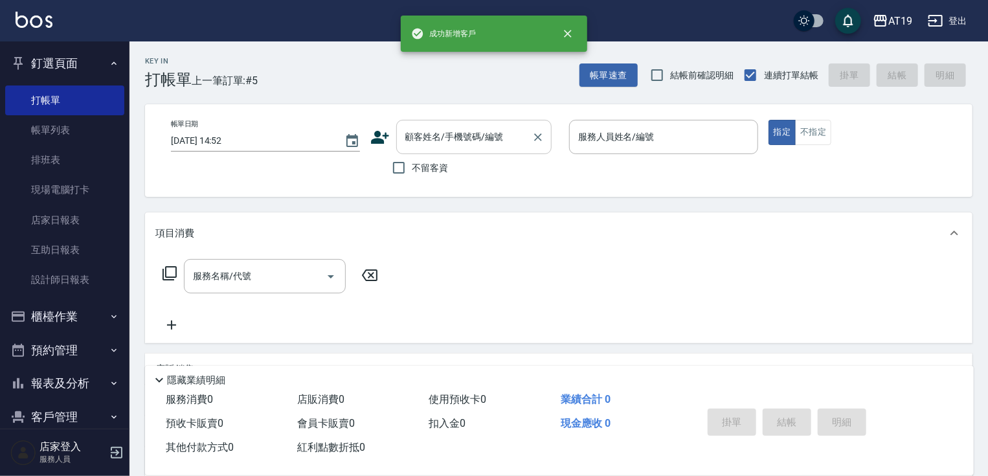
drag, startPoint x: 437, startPoint y: 161, endPoint x: 440, endPoint y: 140, distance: 21.0
click at [439, 152] on div "顧客姓名/手機號碼/編號 顧客姓名/手機號碼/編號 不留客資" at bounding box center [464, 151] width 189 height 62
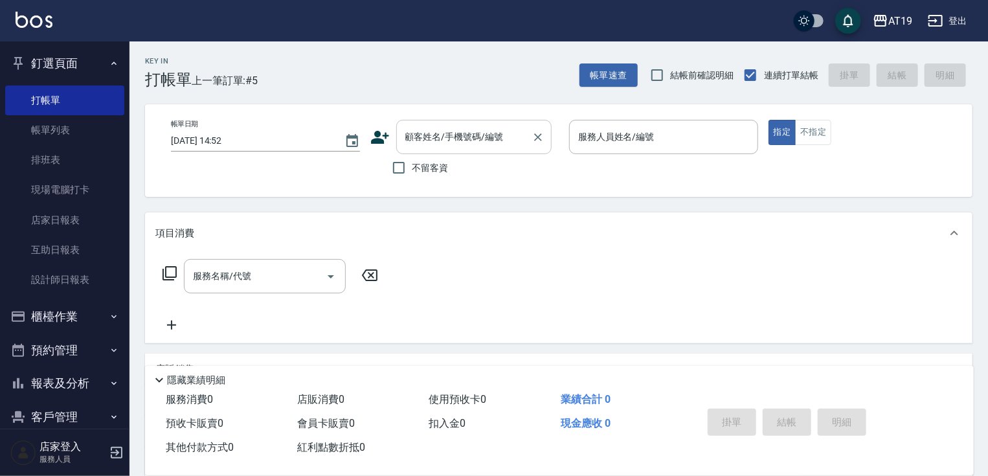
click at [440, 139] on input "顧客姓名/手機號碼/編號" at bounding box center [464, 137] width 124 height 23
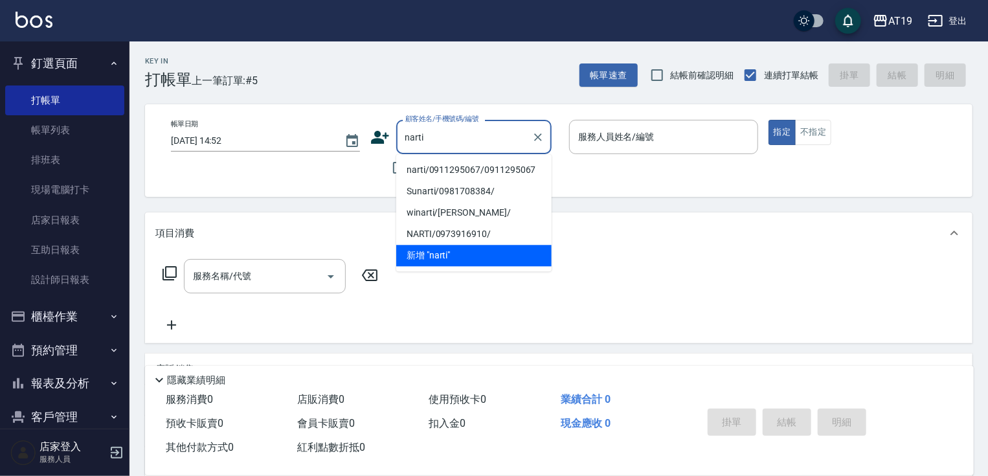
type input "narti/0911295067/0911295067"
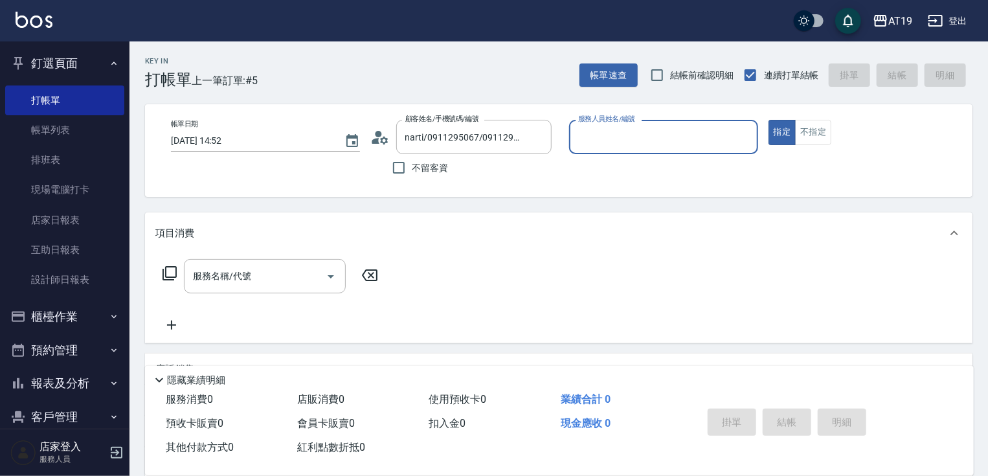
type input "Mika- 8"
click at [769, 120] on button "指定" at bounding box center [783, 132] width 28 height 25
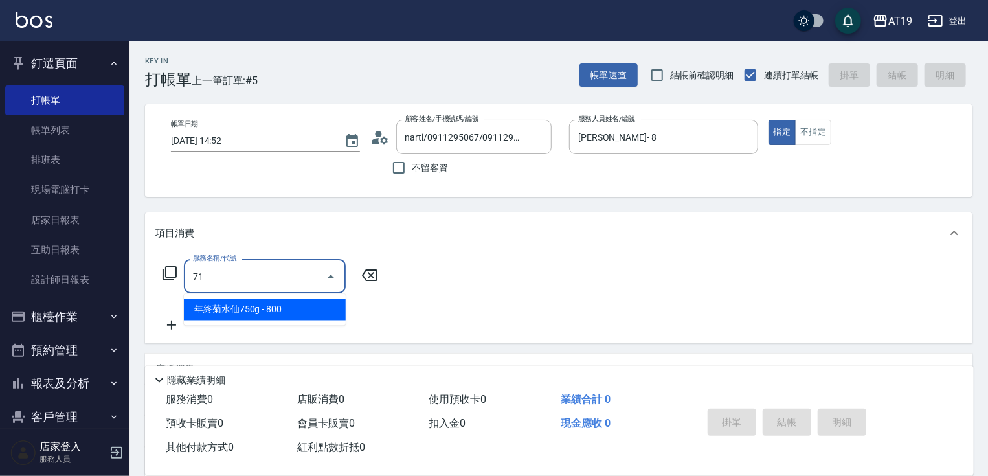
type input "712"
type input "500"
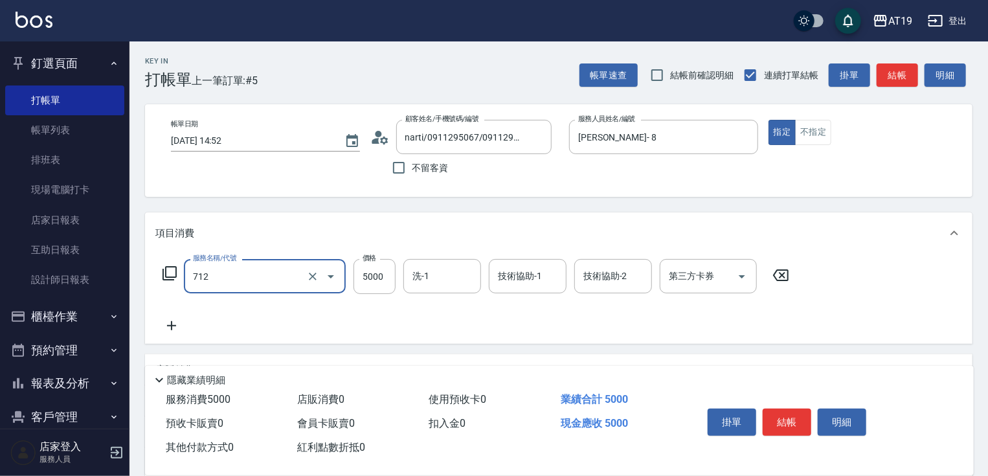
type input "金鑽雙棍髮(712)"
type input "0"
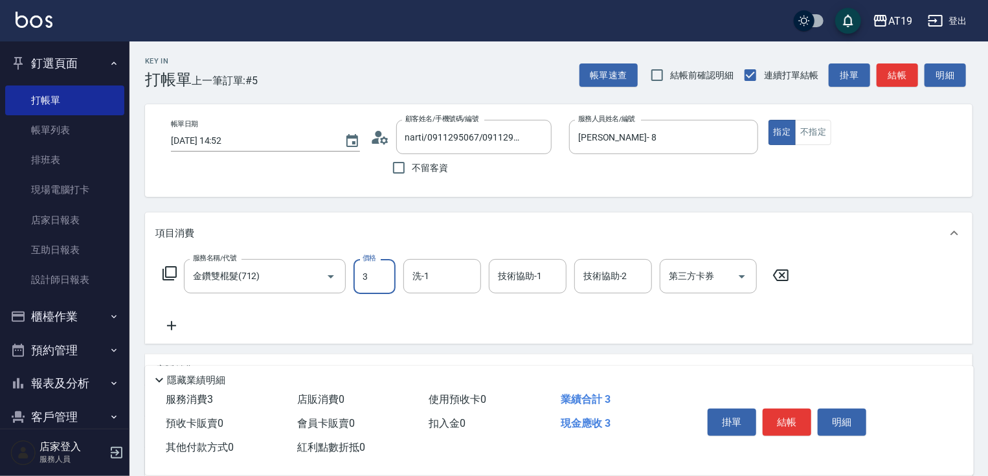
type input "30"
type input "307"
type input "300"
type input "3070"
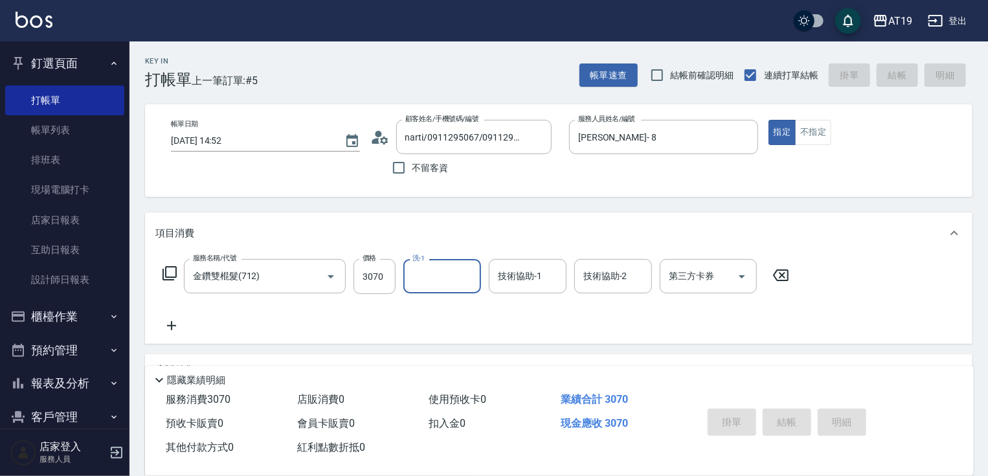
type input "2025/09/19 14:53"
type input "0"
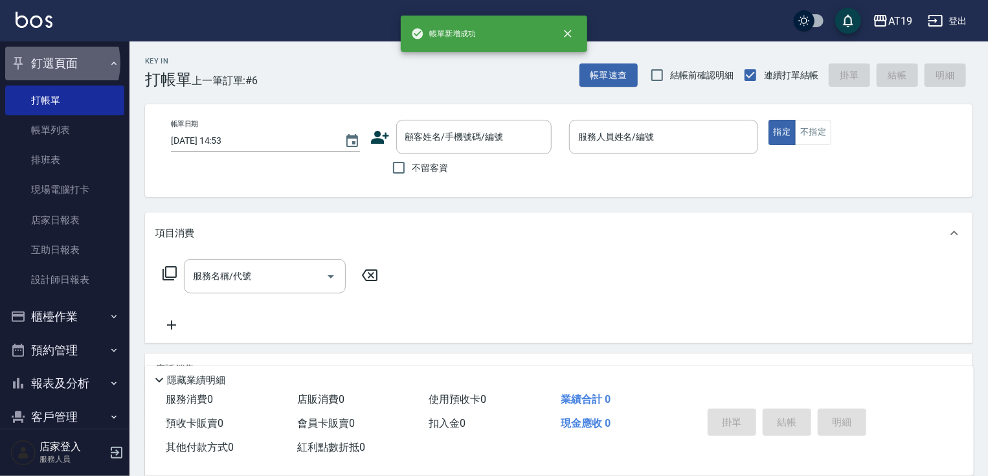
click at [42, 63] on button "釘選頁面" at bounding box center [64, 64] width 119 height 34
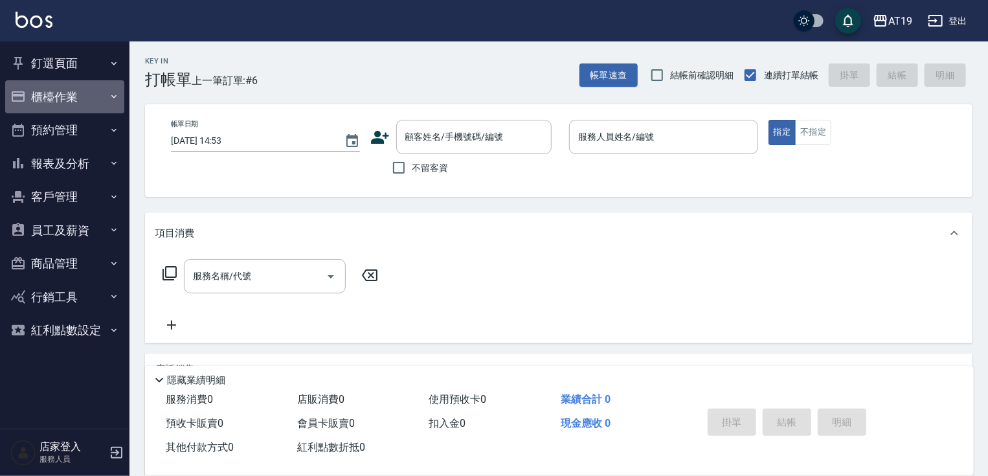
click at [64, 93] on button "櫃檯作業" at bounding box center [64, 97] width 119 height 34
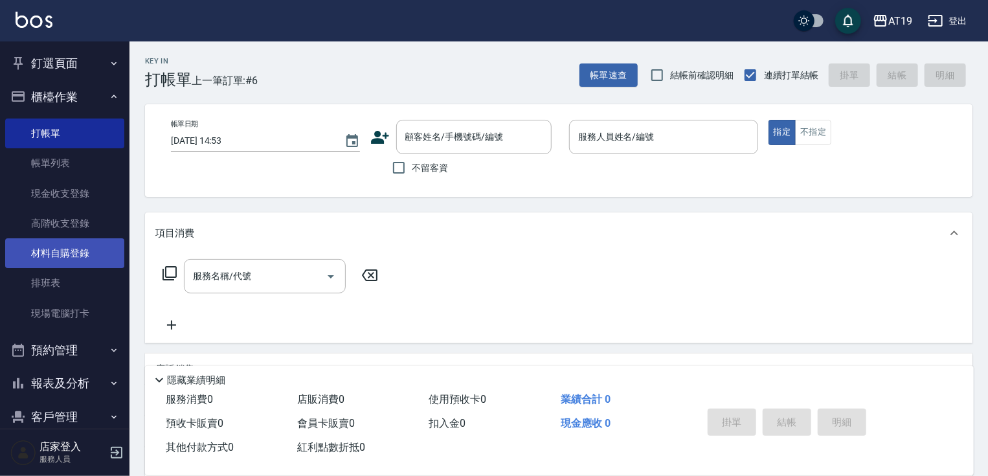
click at [52, 253] on link "材料自購登錄" at bounding box center [64, 253] width 119 height 30
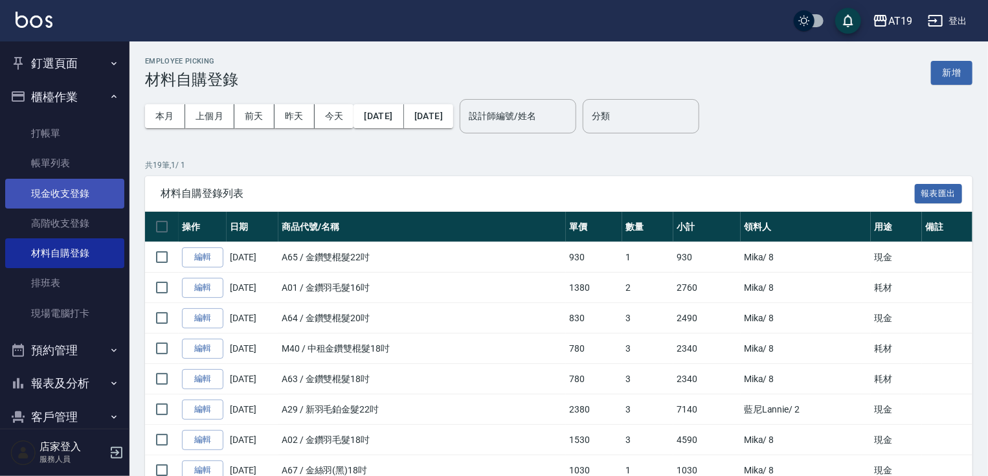
click at [67, 197] on link "現金收支登錄" at bounding box center [64, 194] width 119 height 30
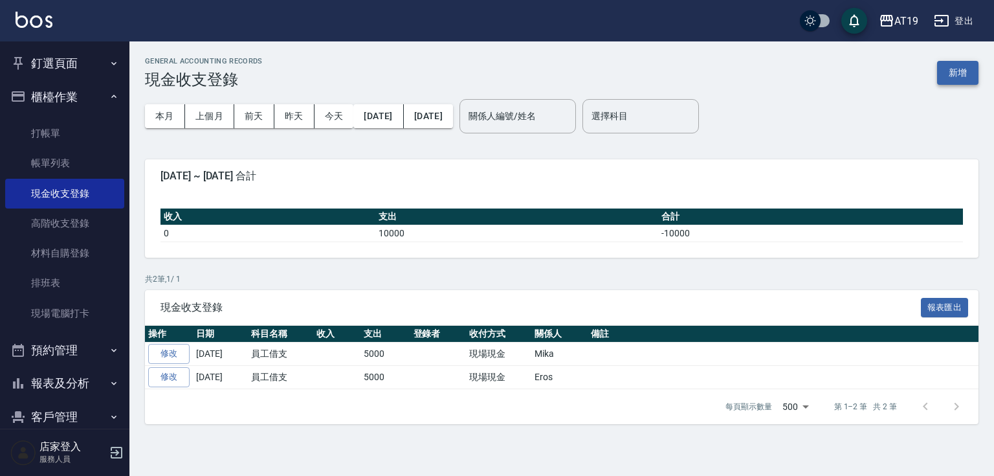
click at [961, 73] on button "新增" at bounding box center [958, 73] width 41 height 24
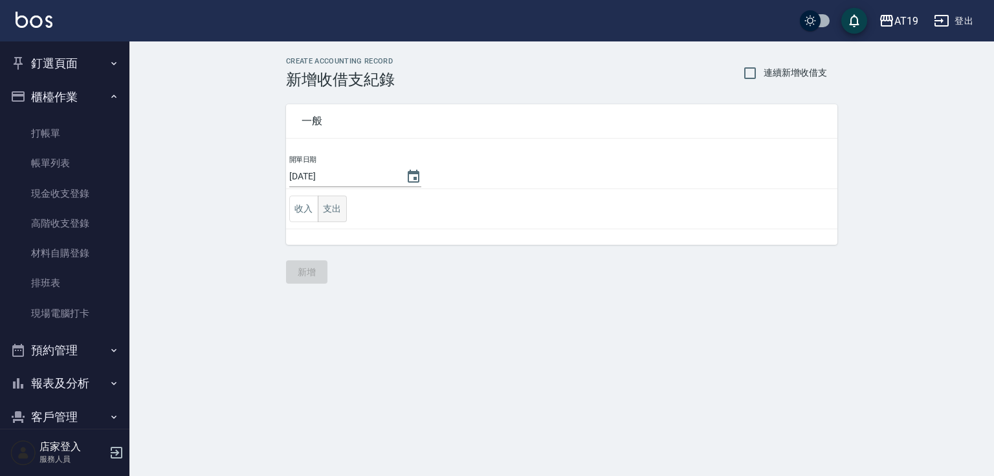
click at [336, 201] on button "支出" at bounding box center [332, 209] width 29 height 27
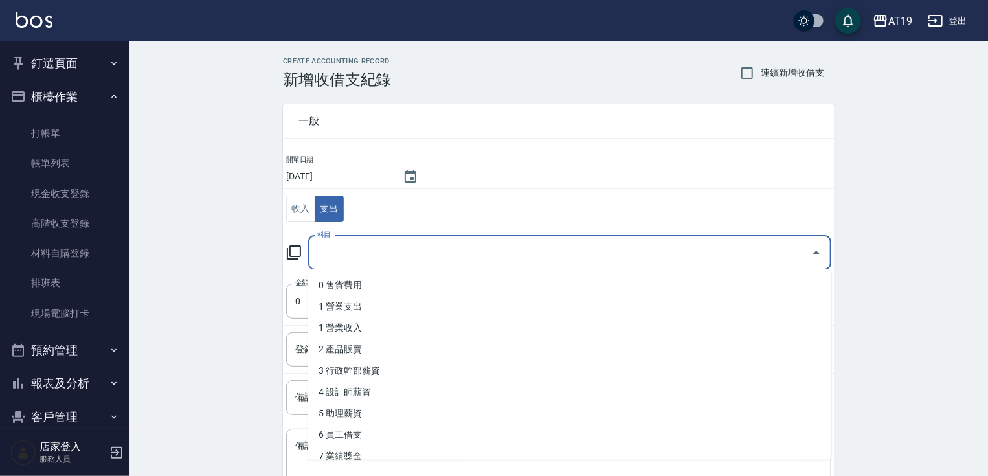
click at [335, 254] on input "科目" at bounding box center [560, 252] width 492 height 23
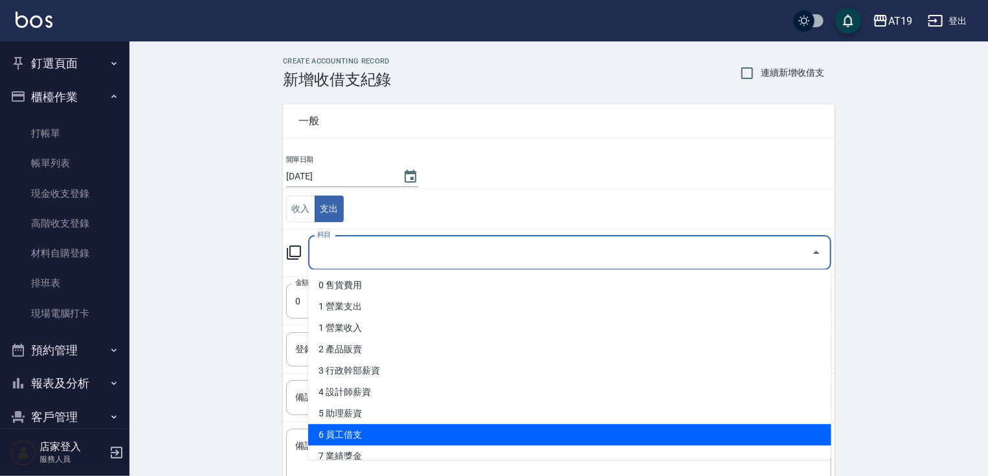
click at [349, 431] on li "6 員工借支" at bounding box center [569, 434] width 523 height 21
type input "6 員工借支"
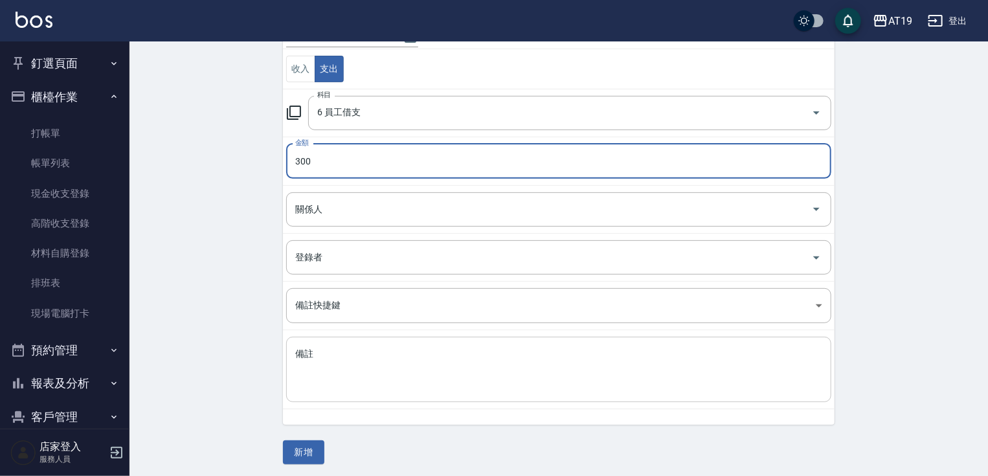
scroll to position [142, 0]
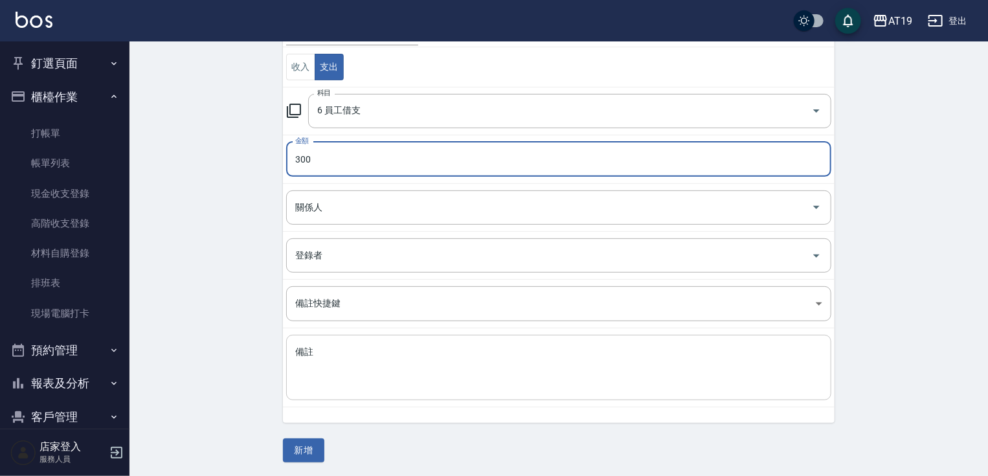
type input "300"
click at [329, 355] on textarea "備註" at bounding box center [558, 368] width 527 height 44
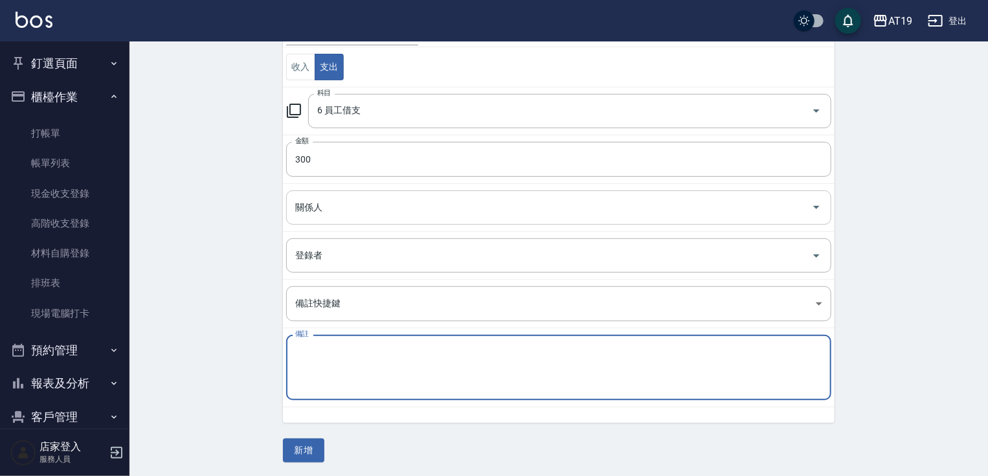
click at [347, 204] on input "關係人" at bounding box center [549, 207] width 514 height 23
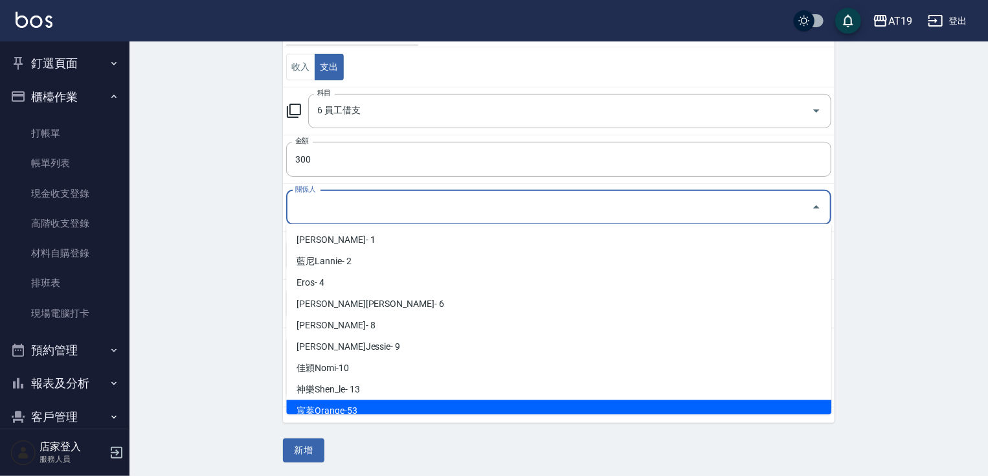
click at [356, 409] on li "宸蓁Orange-53" at bounding box center [558, 410] width 545 height 21
type input "宸蓁Orange-53"
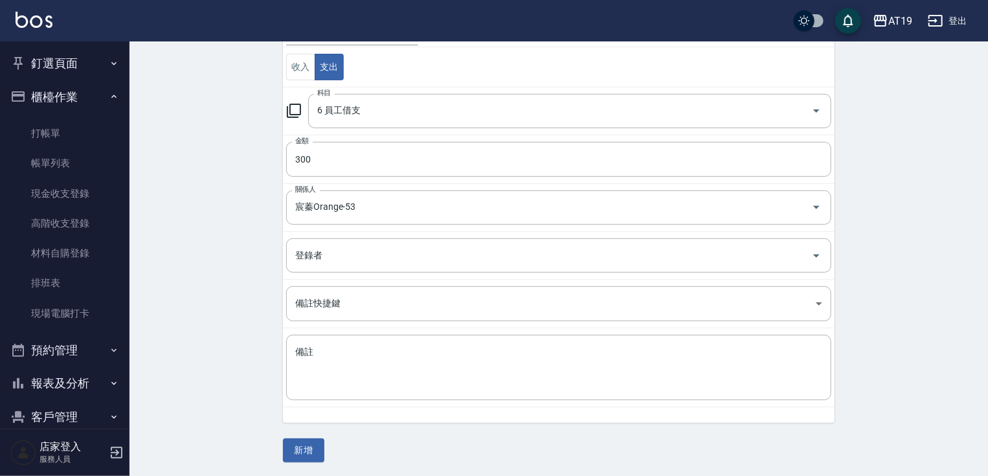
click at [333, 331] on td "備註 x 備註" at bounding box center [559, 367] width 552 height 79
click at [327, 346] on textarea "備註" at bounding box center [558, 368] width 527 height 44
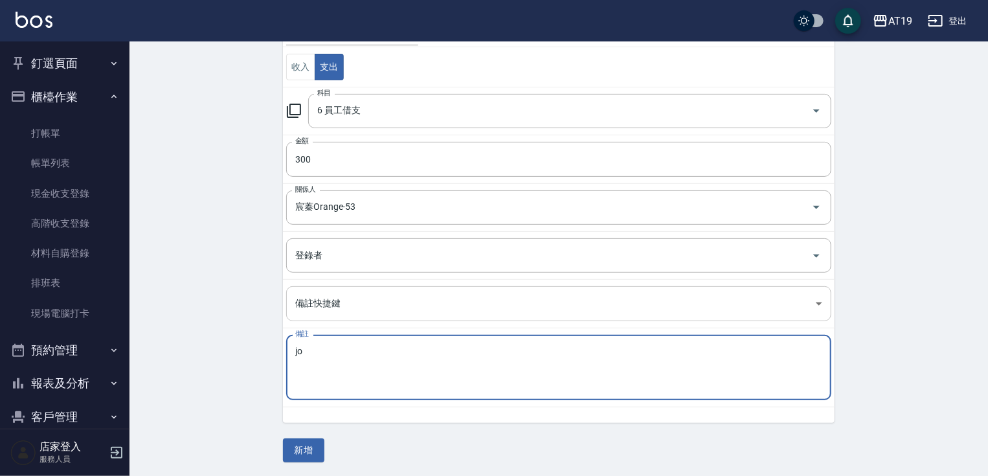
type textarea "j"
type textarea "委"
type textarea "為找打掃代理人"
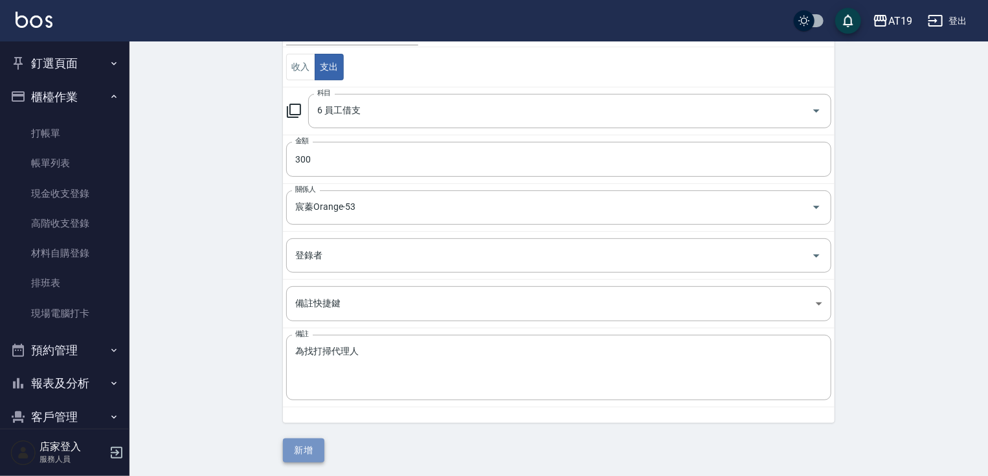
click at [316, 453] on button "新增" at bounding box center [303, 450] width 41 height 24
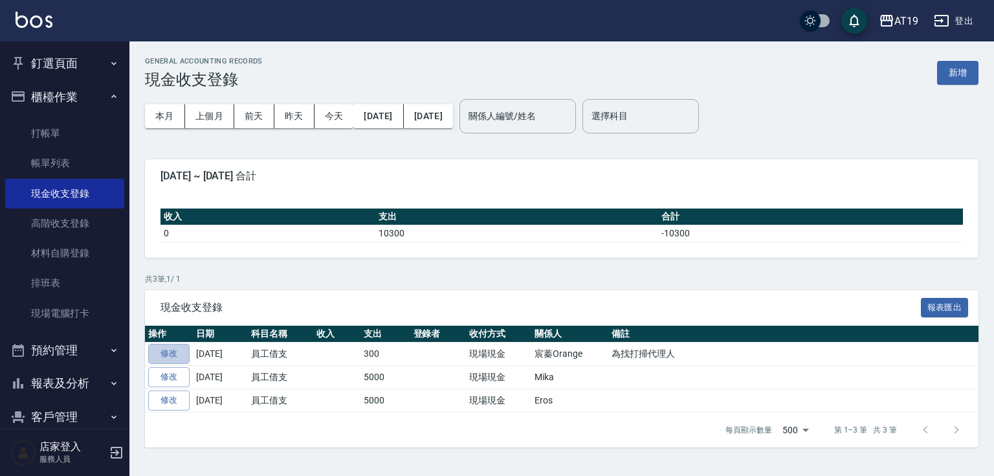
click at [158, 350] on link "修改" at bounding box center [168, 354] width 41 height 20
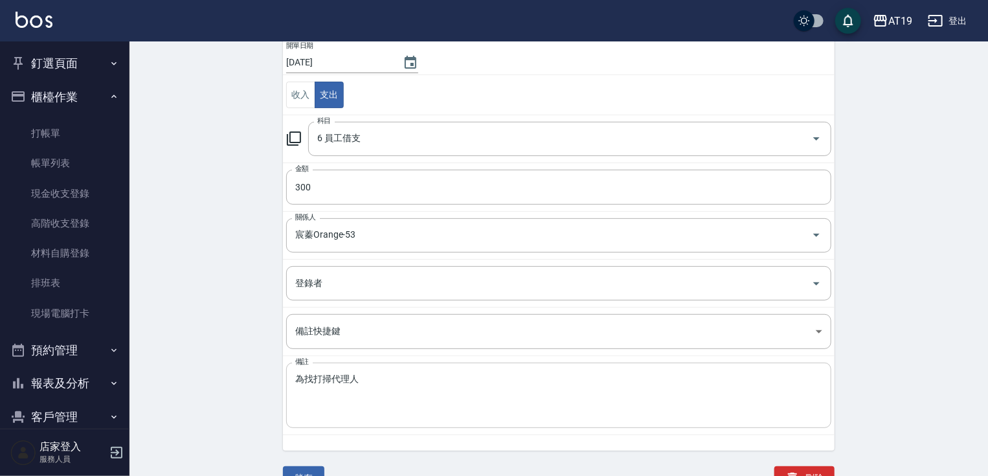
scroll to position [126, 0]
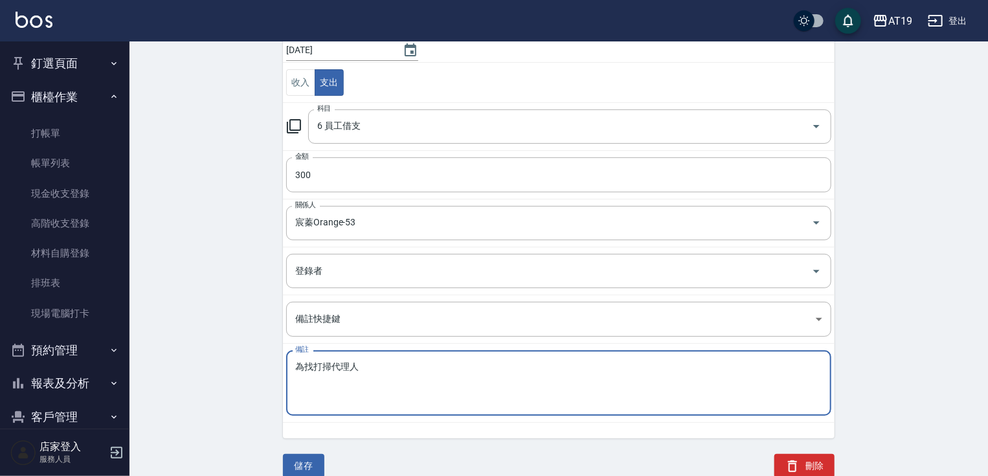
drag, startPoint x: 305, startPoint y: 363, endPoint x: 294, endPoint y: 363, distance: 11.0
click at [294, 363] on div "為找打掃代理人 x 備註" at bounding box center [558, 382] width 545 height 65
type textarea "未找打掃代理人"
click at [312, 460] on button "儲存" at bounding box center [303, 466] width 41 height 24
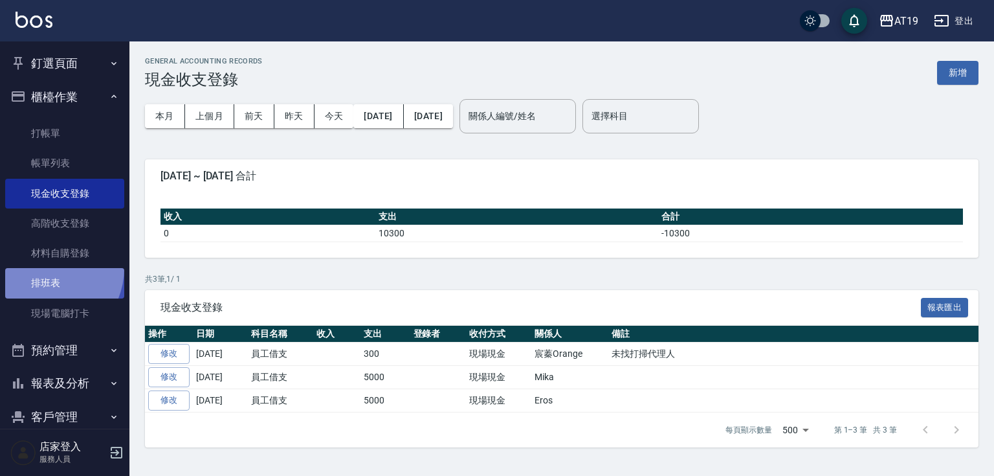
click at [43, 268] on link "排班表" at bounding box center [64, 283] width 119 height 30
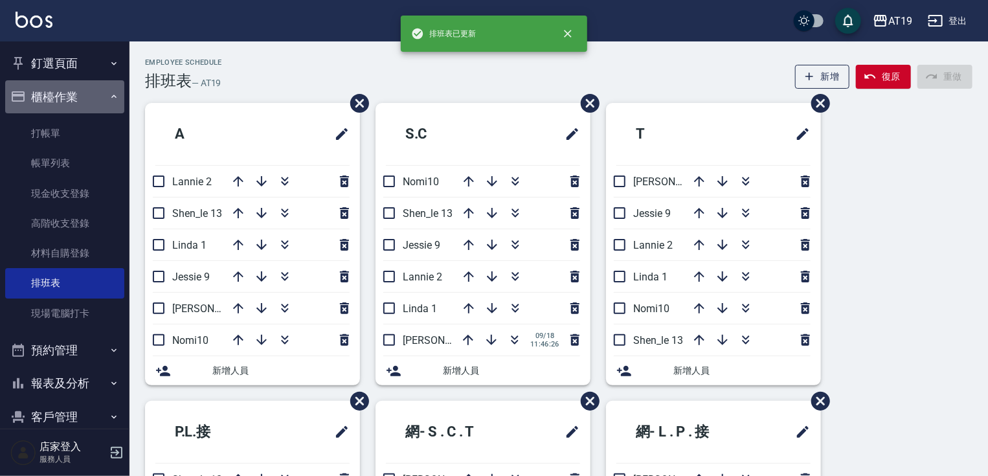
click at [65, 98] on button "櫃檯作業" at bounding box center [64, 97] width 119 height 34
